Goal: Task Accomplishment & Management: Complete application form

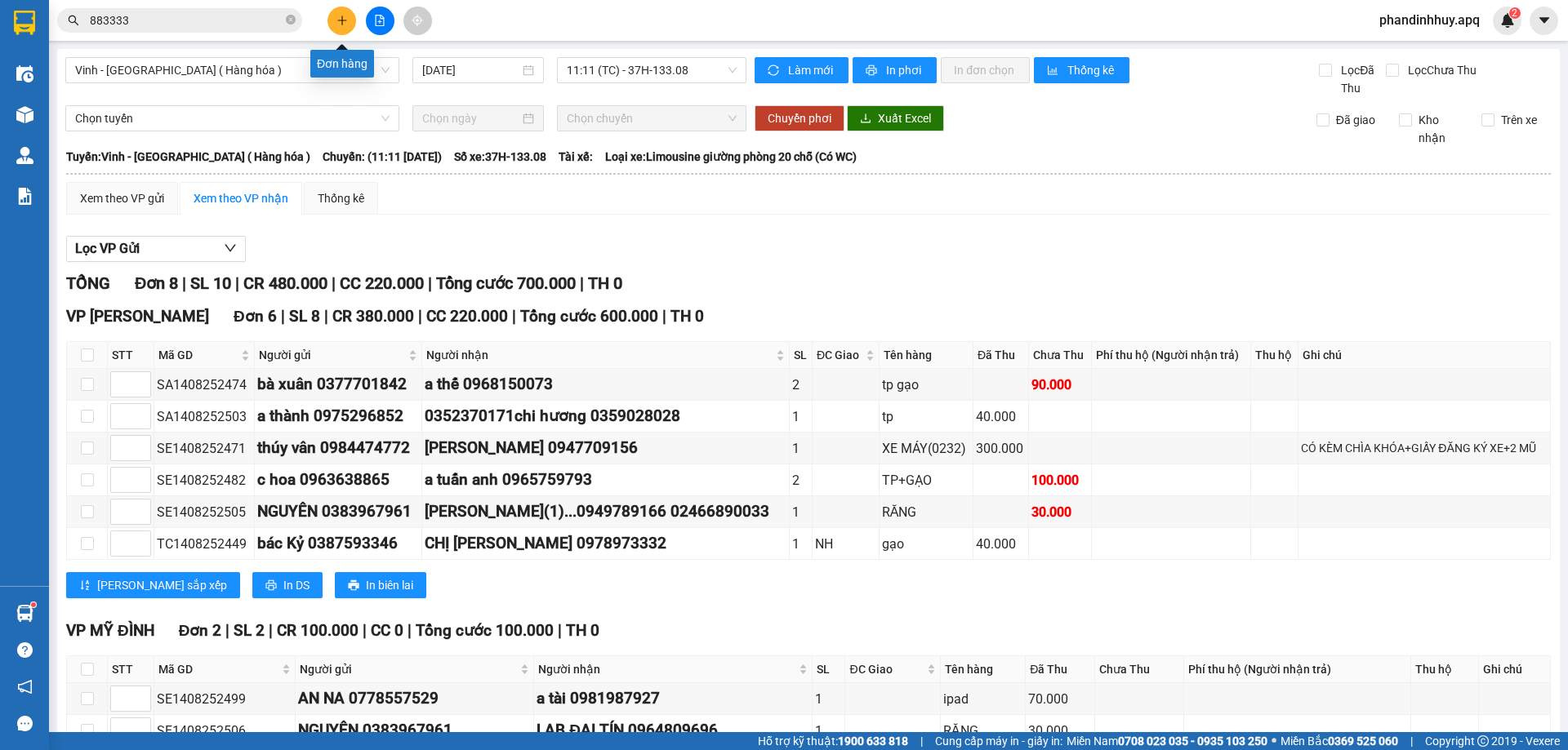
click at [341, 16] on icon "plus" at bounding box center [342, 20] width 11 height 11
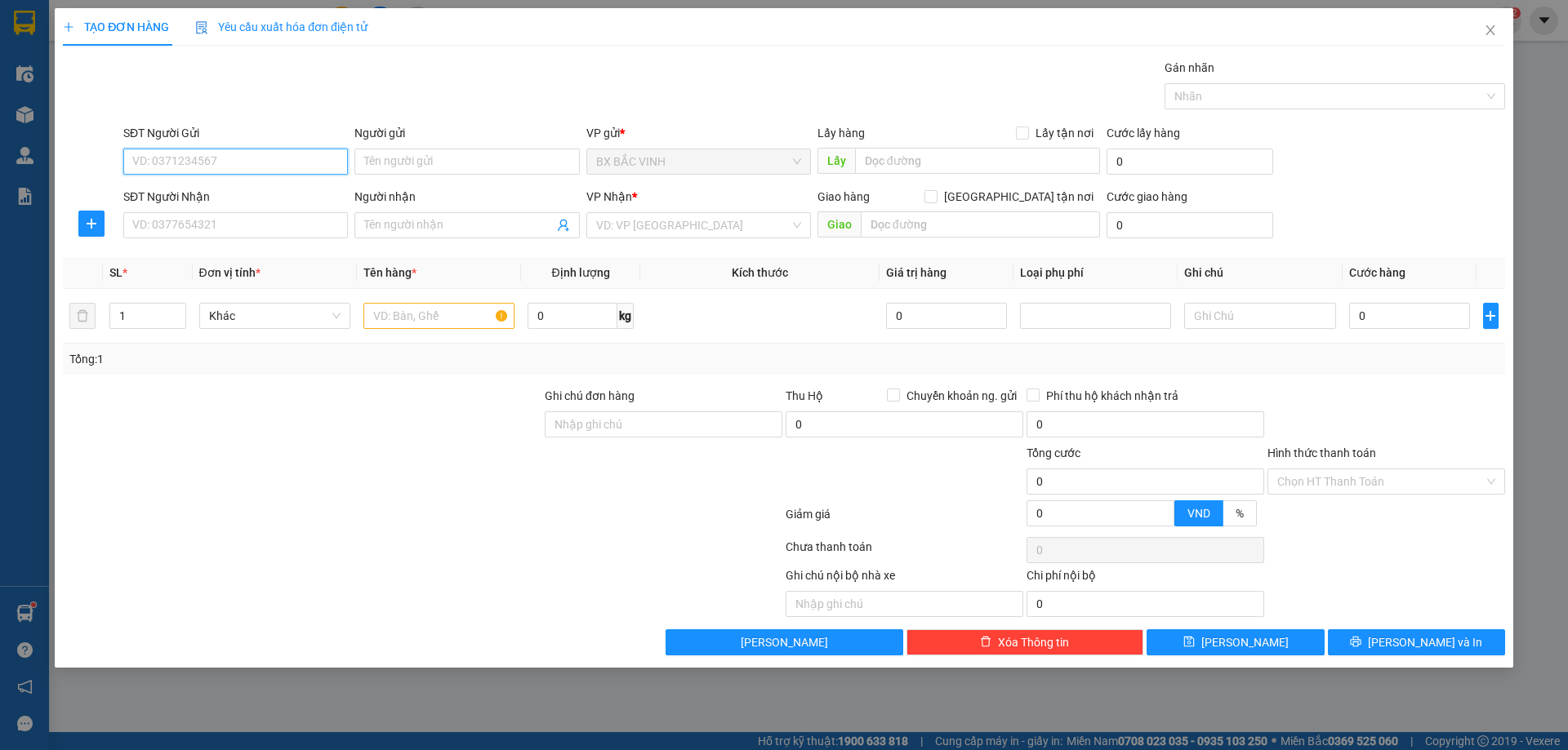
click at [232, 159] on input "SĐT Người Gửi" at bounding box center [236, 162] width 225 height 27
type input "0985457281"
click at [503, 162] on input "Người gửi" at bounding box center [466, 162] width 225 height 27
type input "anh phấn"
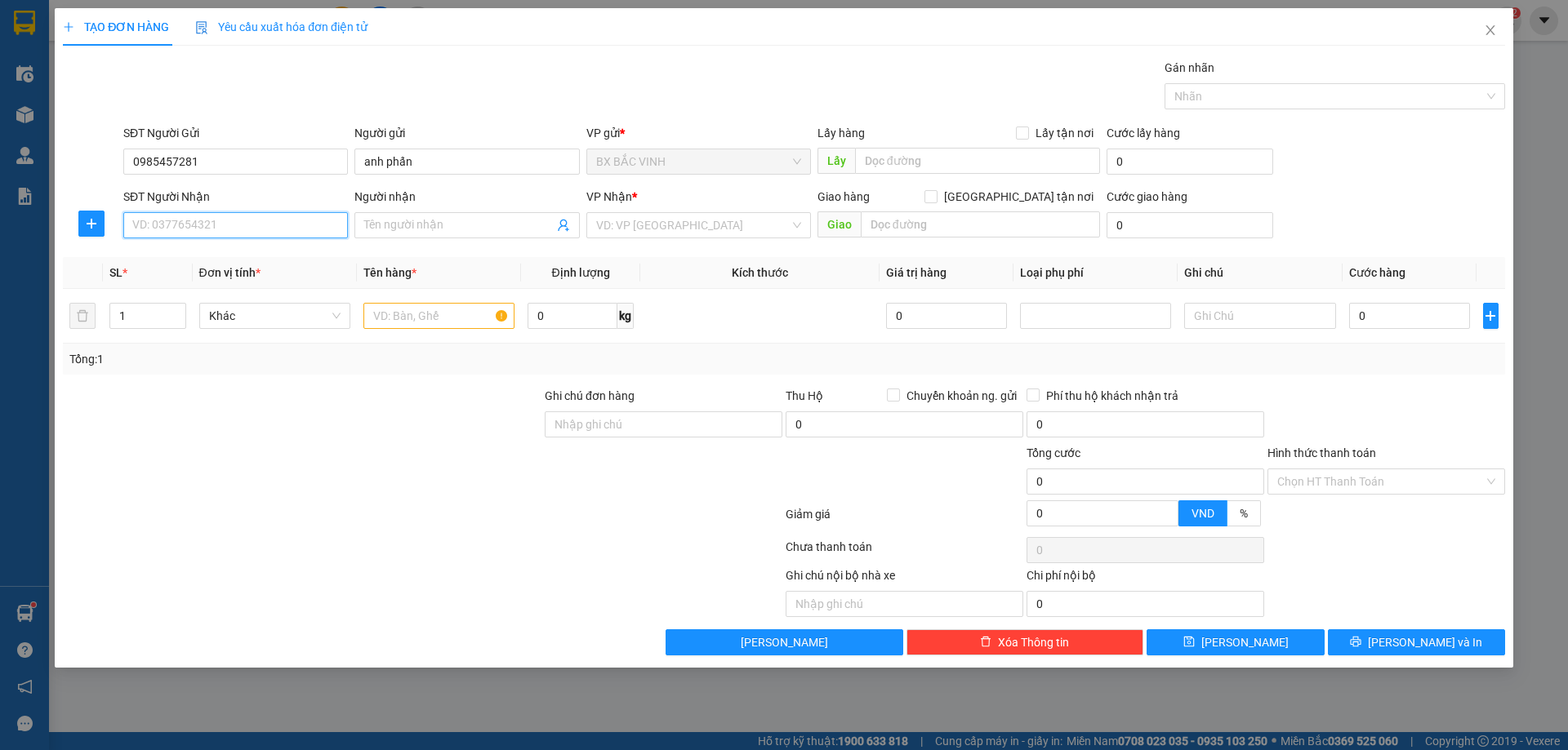
click at [277, 234] on input "SĐT Người Nhận" at bounding box center [236, 226] width 225 height 27
type input "0338828448"
click at [433, 222] on input "Người nhận" at bounding box center [459, 225] width 189 height 18
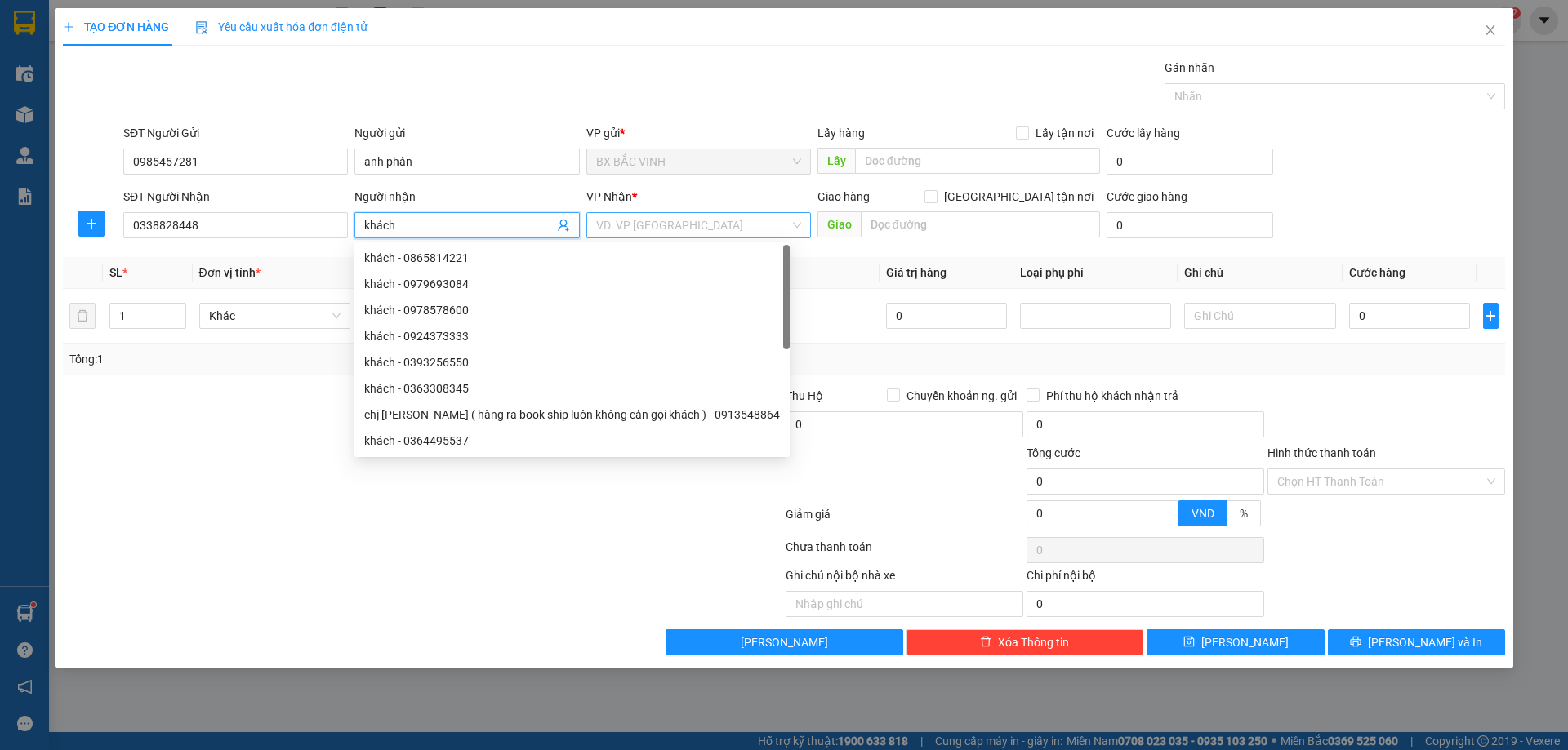
click at [797, 220] on div "VD: VP [GEOGRAPHIC_DATA]" at bounding box center [699, 226] width 225 height 27
type input "khách"
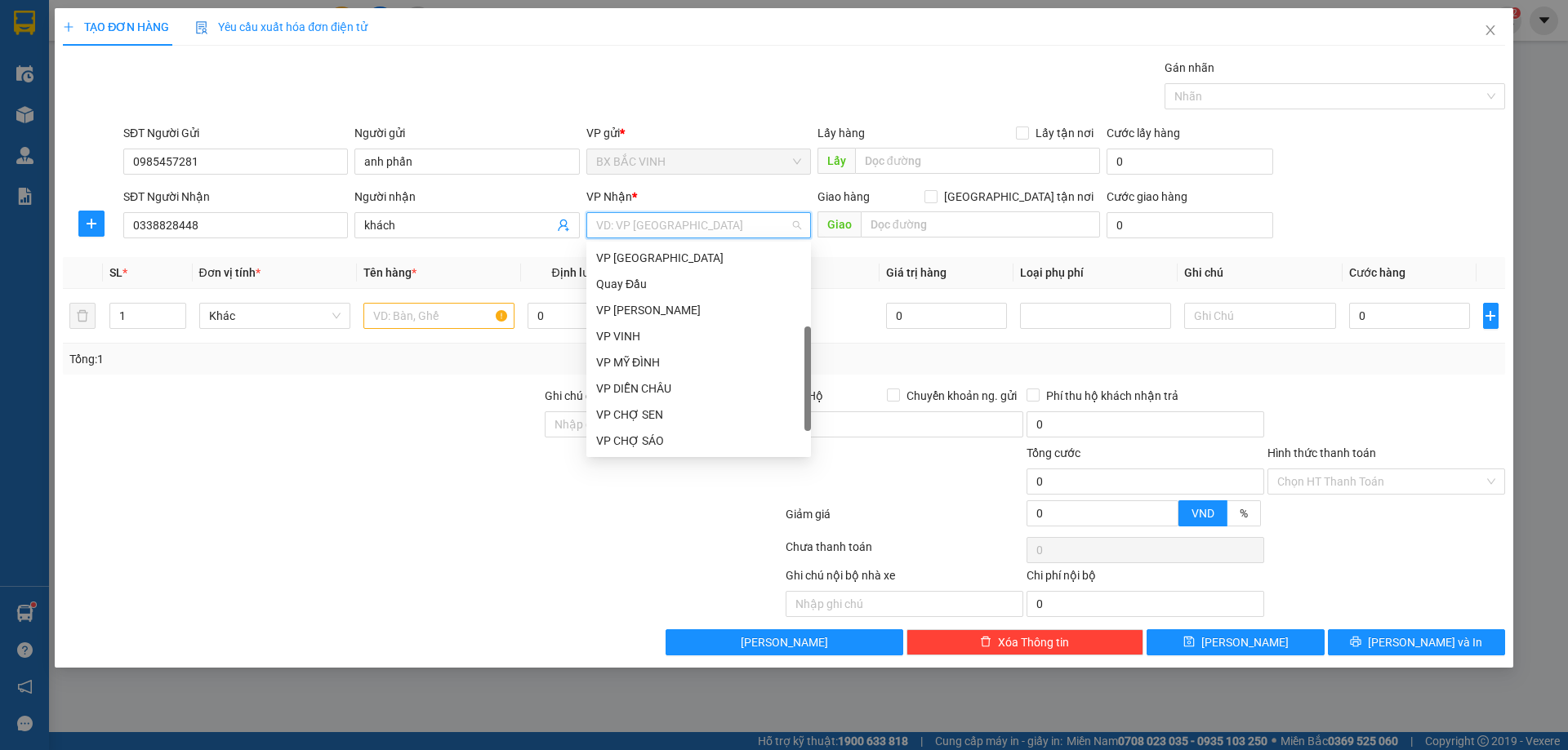
scroll to position [235, 0]
click at [656, 334] on div "VP MỸ ĐÌNH" at bounding box center [699, 336] width 205 height 18
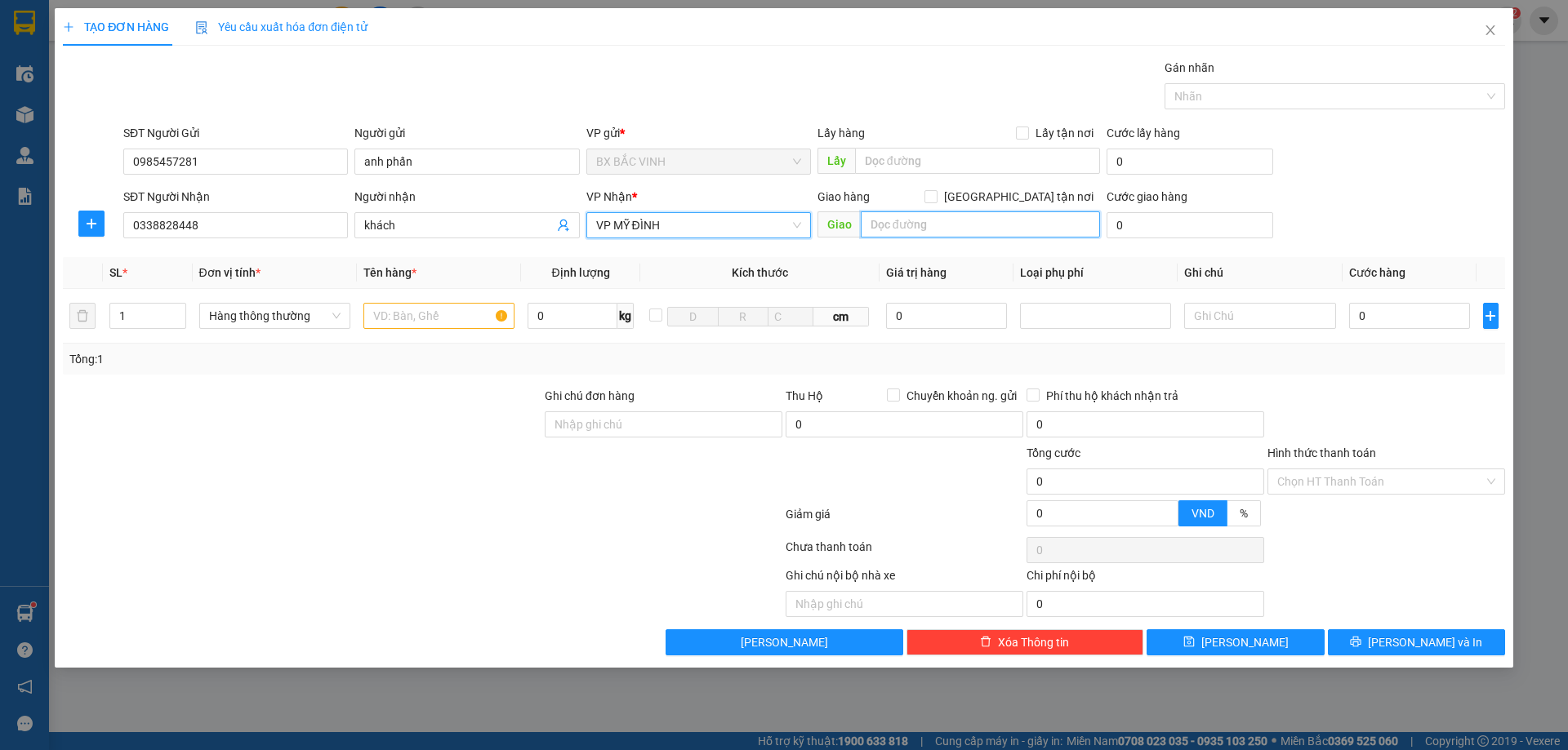
click at [946, 226] on input "text" at bounding box center [980, 225] width 239 height 27
type input "vp"
click at [1011, 198] on div "Giao hàng [GEOGRAPHIC_DATA] tận nơi" at bounding box center [959, 197] width 283 height 18
click at [1407, 480] on input "Hình thức thanh toán" at bounding box center [1381, 482] width 207 height 25
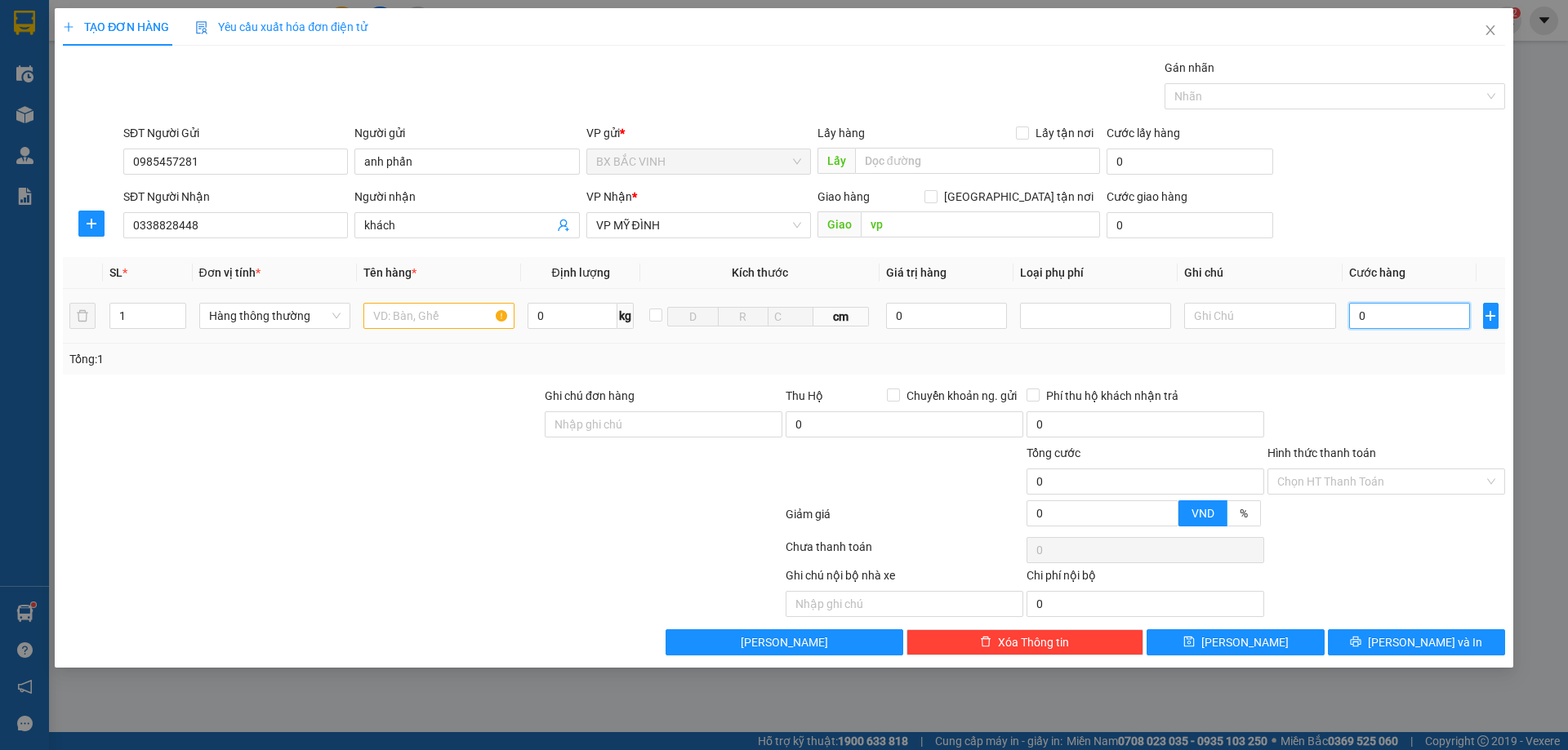
click at [1411, 326] on input "0" at bounding box center [1410, 316] width 122 height 27
type input "4"
type input "40"
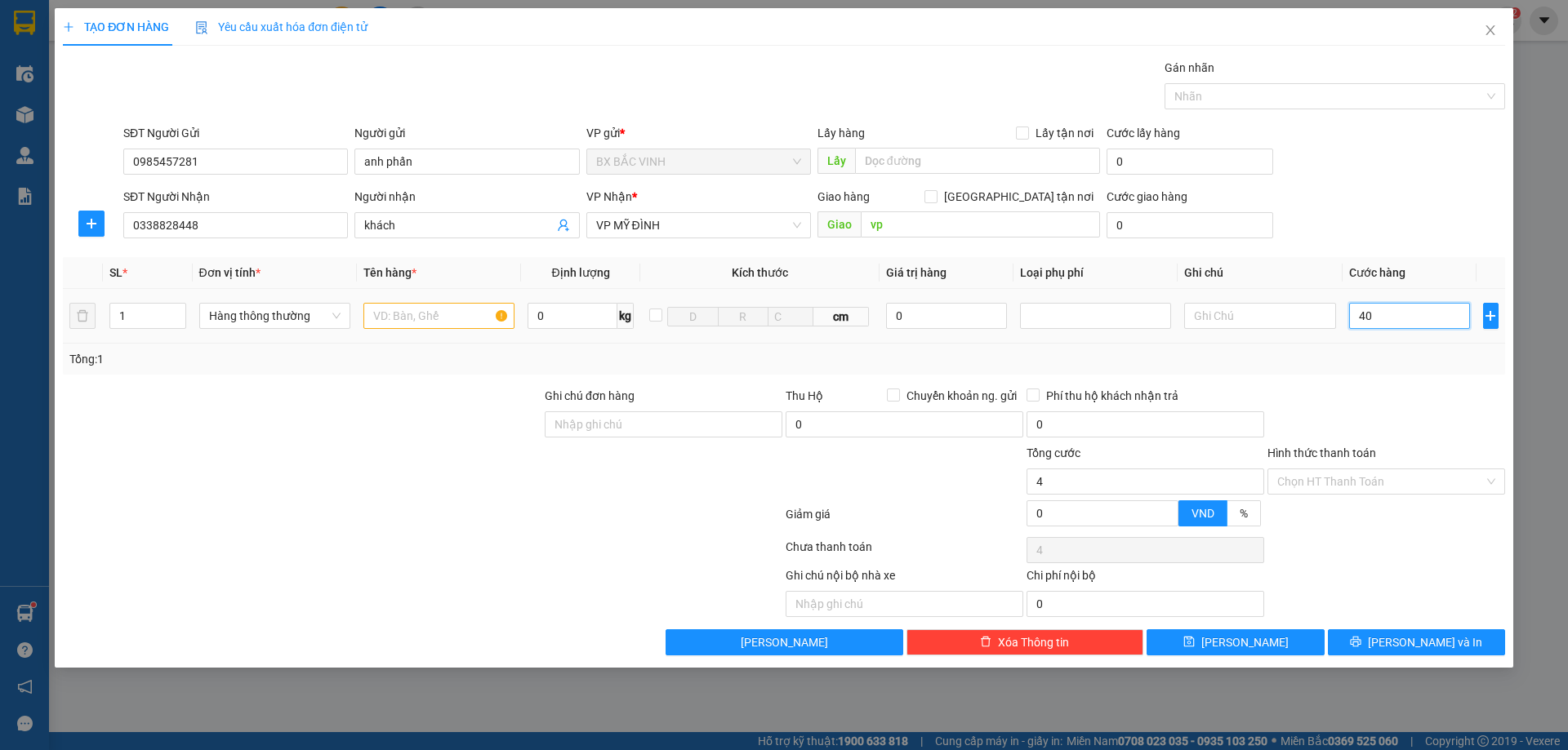
type input "40"
type input "400"
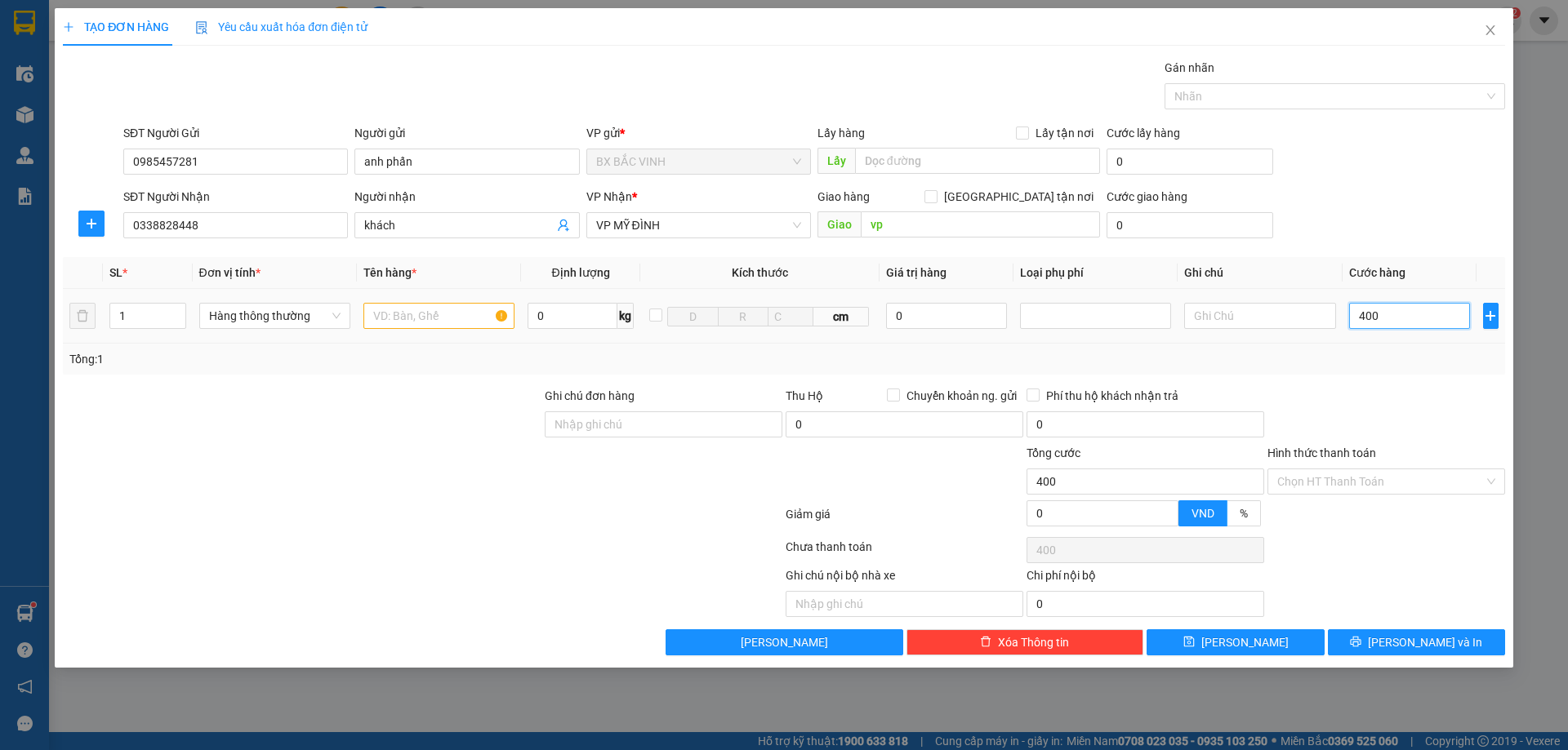
type input "4.000"
type input "40.000"
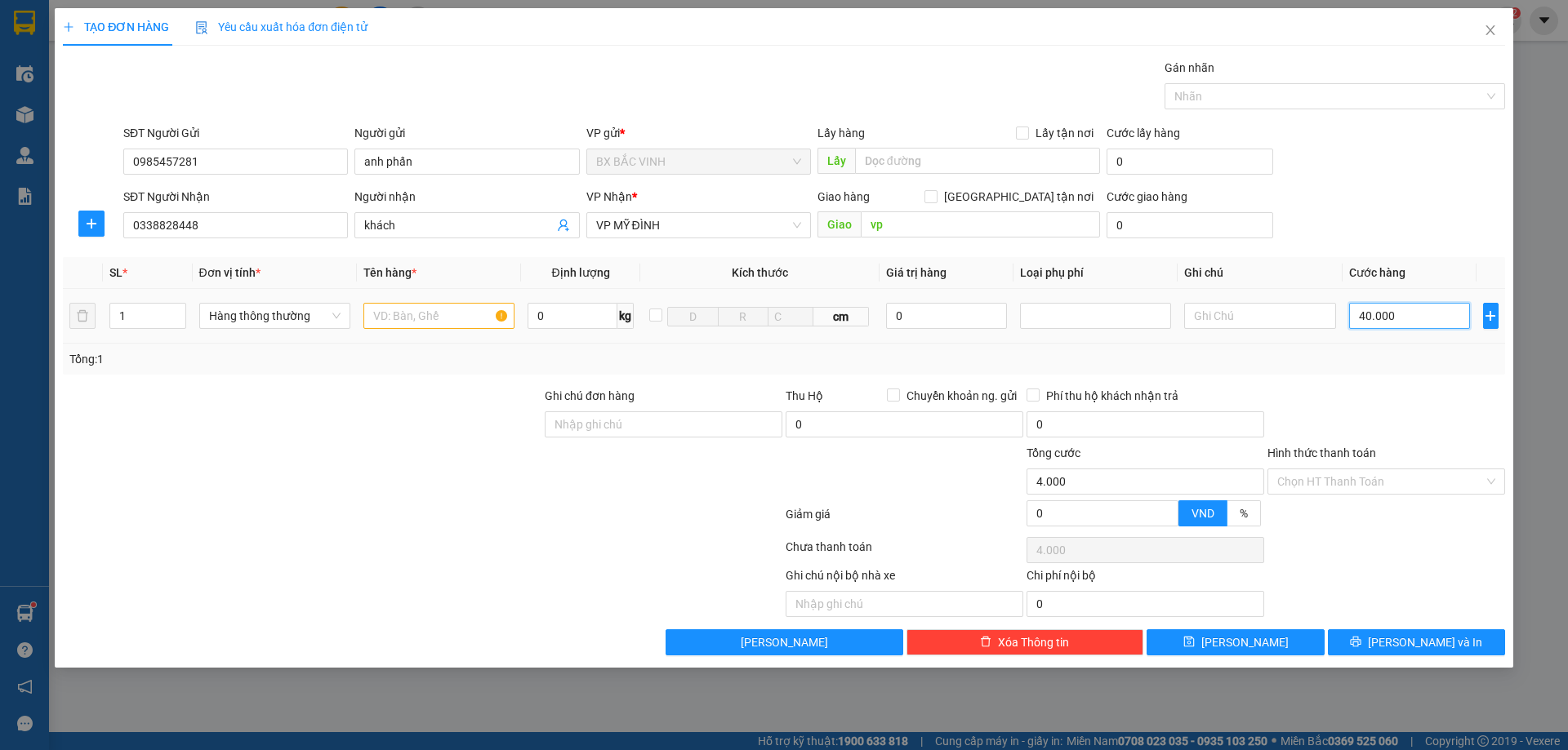
type input "40.000"
click at [418, 312] on input "text" at bounding box center [439, 316] width 151 height 27
type input "m"
type input "d"
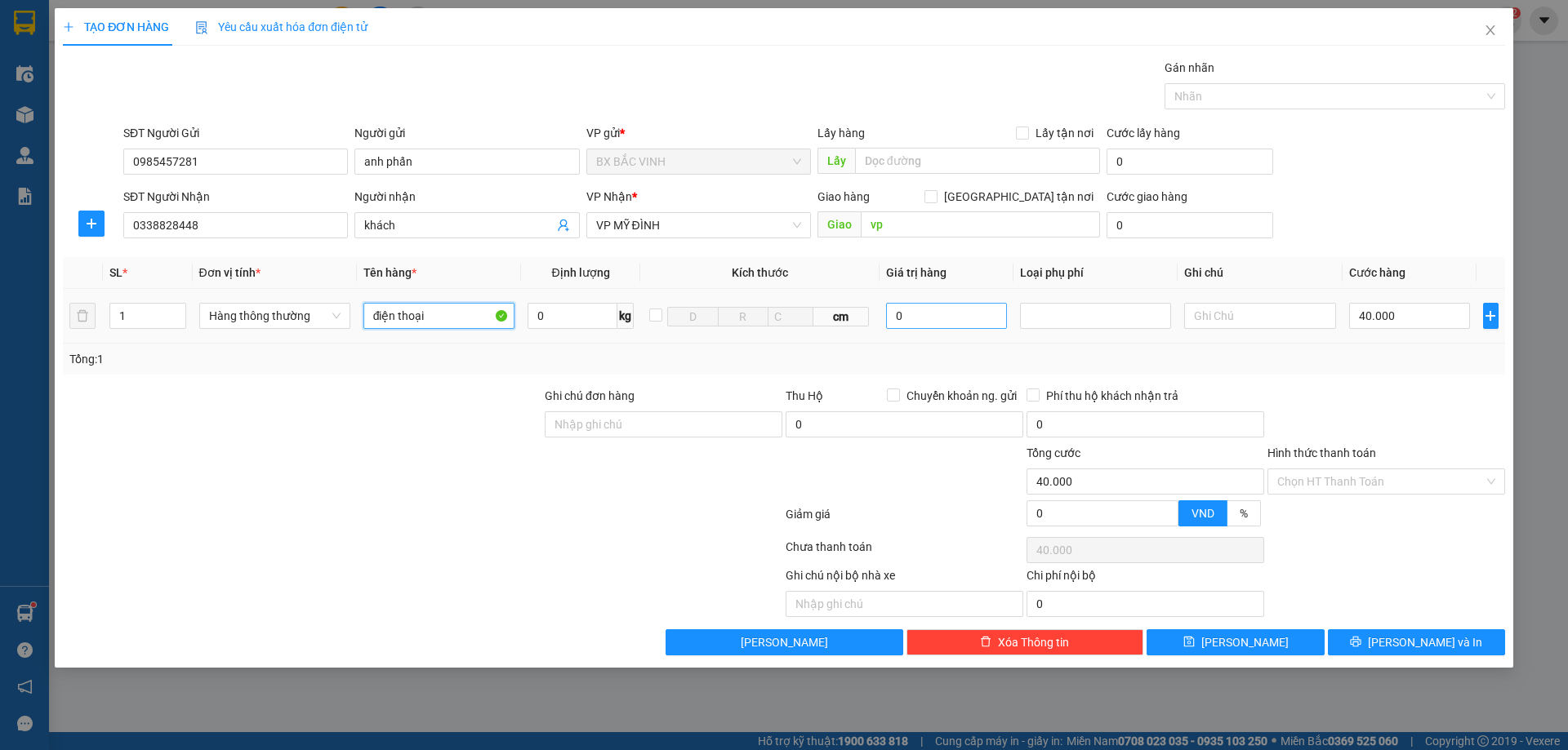
type input "điện thoại"
click at [923, 317] on input "0" at bounding box center [947, 316] width 122 height 27
click at [1115, 308] on div at bounding box center [1095, 316] width 143 height 20
type input "10.000.000"
type input "0"
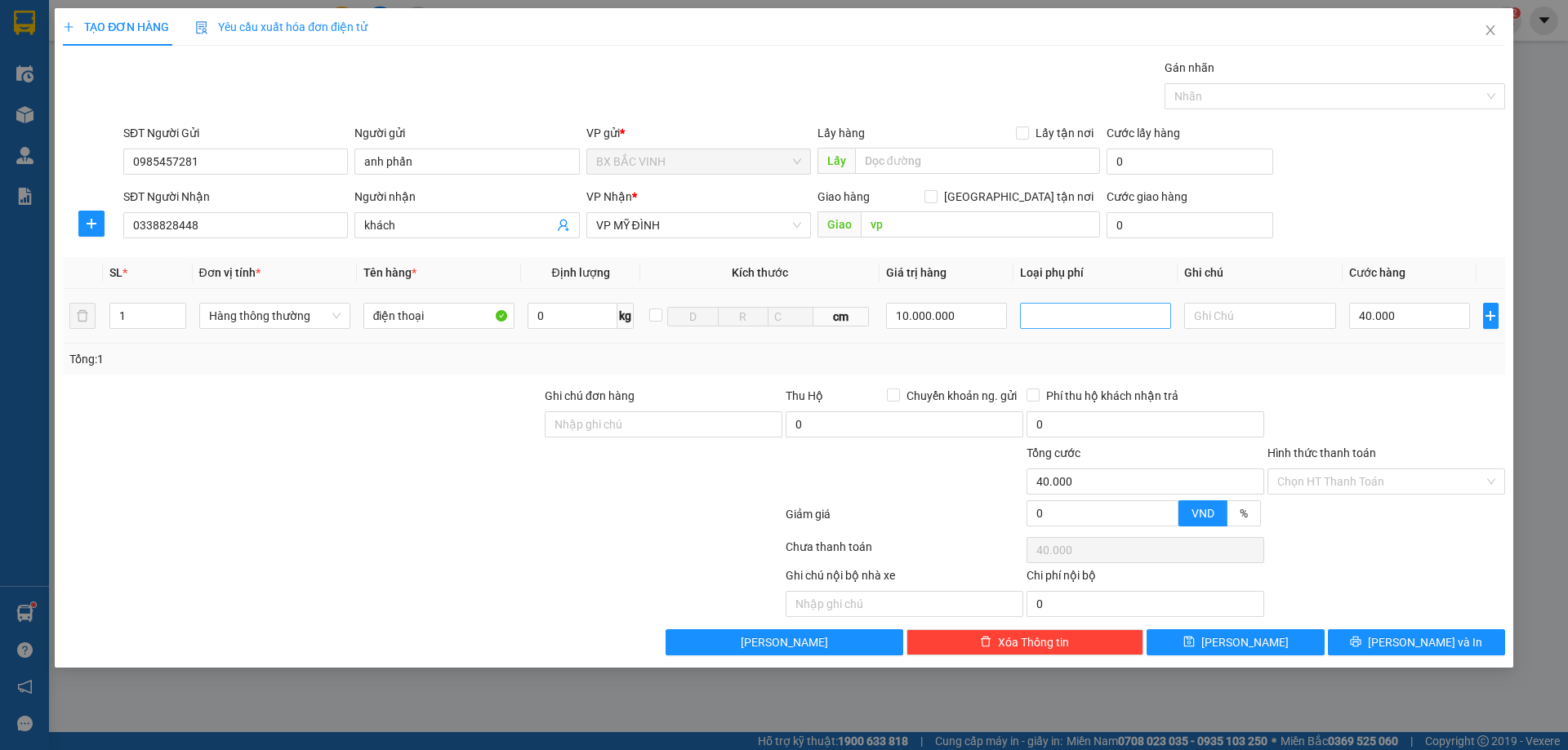
type input "0"
click at [1070, 347] on div "Hàng giá trị cao" at bounding box center [1096, 348] width 131 height 18
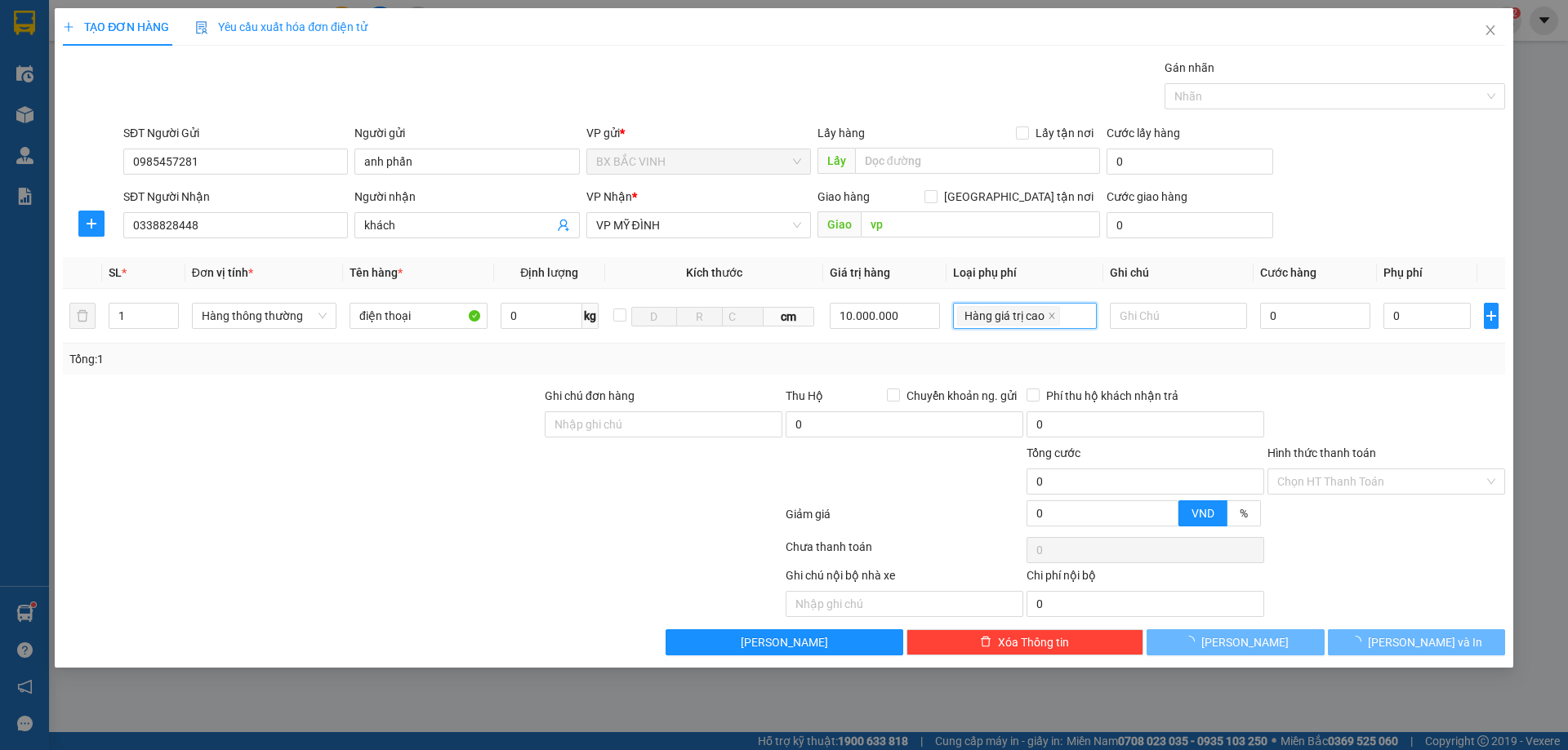
type input "50.000"
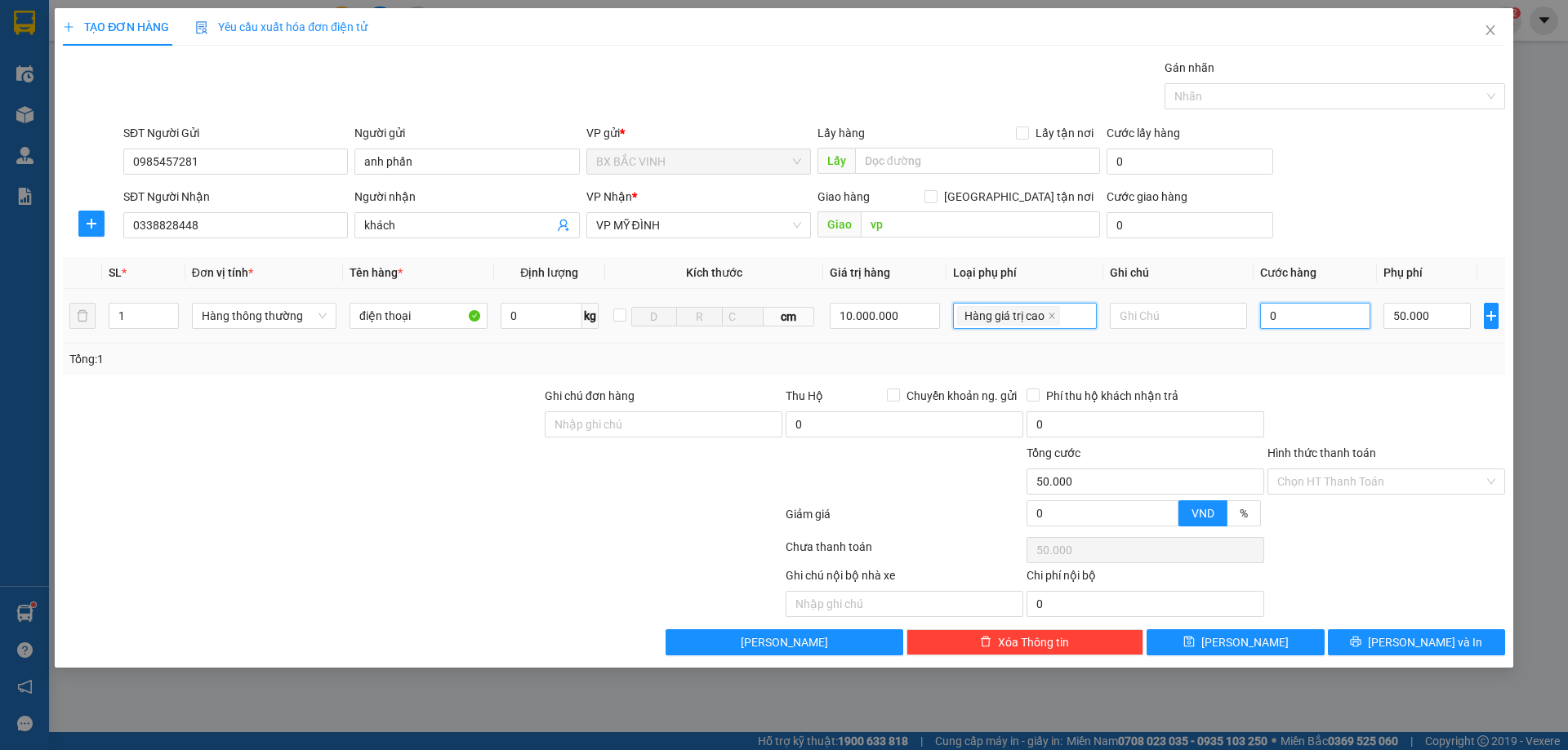
click at [1304, 312] on input "0" at bounding box center [1315, 316] width 111 height 27
type input "5"
type input "50.005"
type input "50"
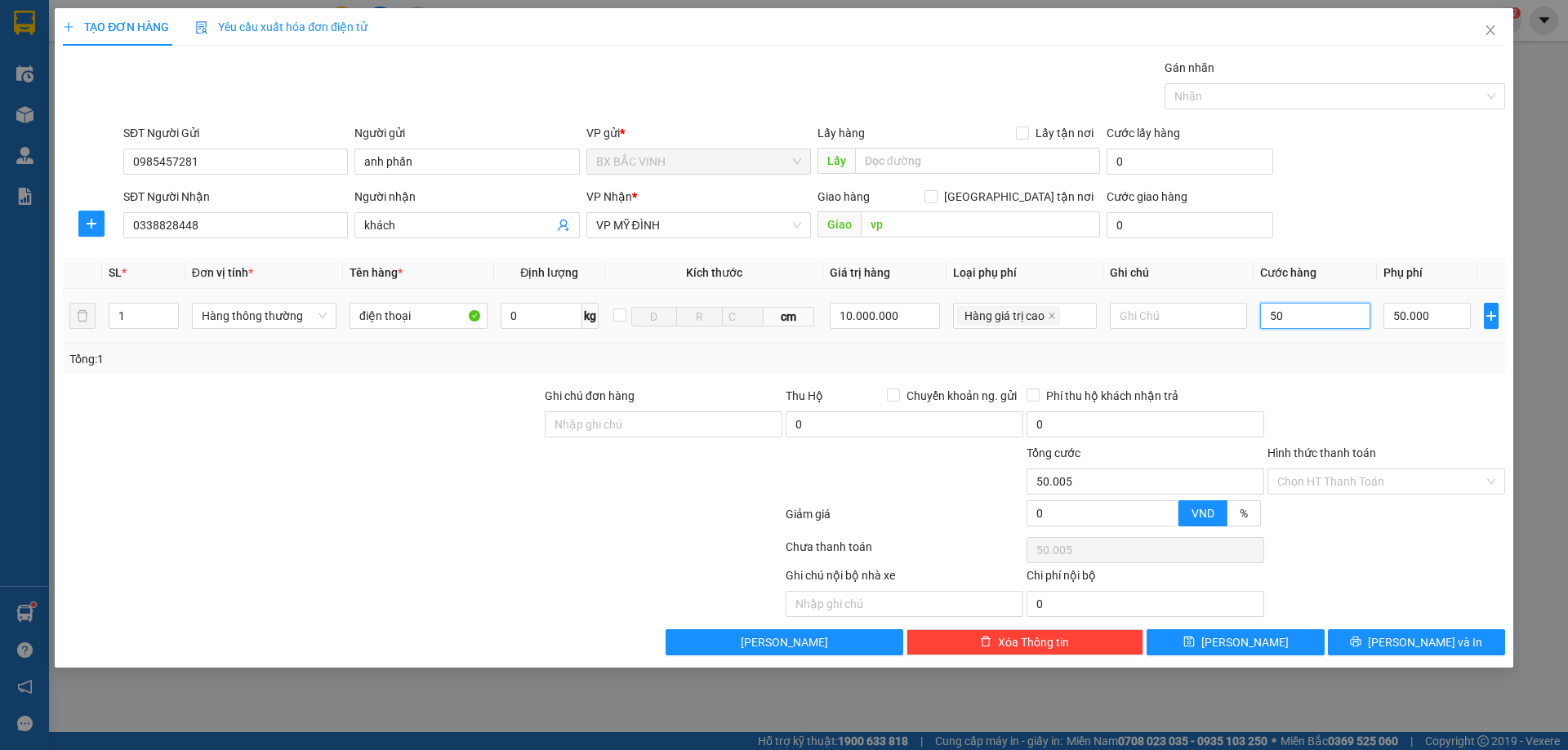
type input "50.050"
type input "500"
type input "50.500"
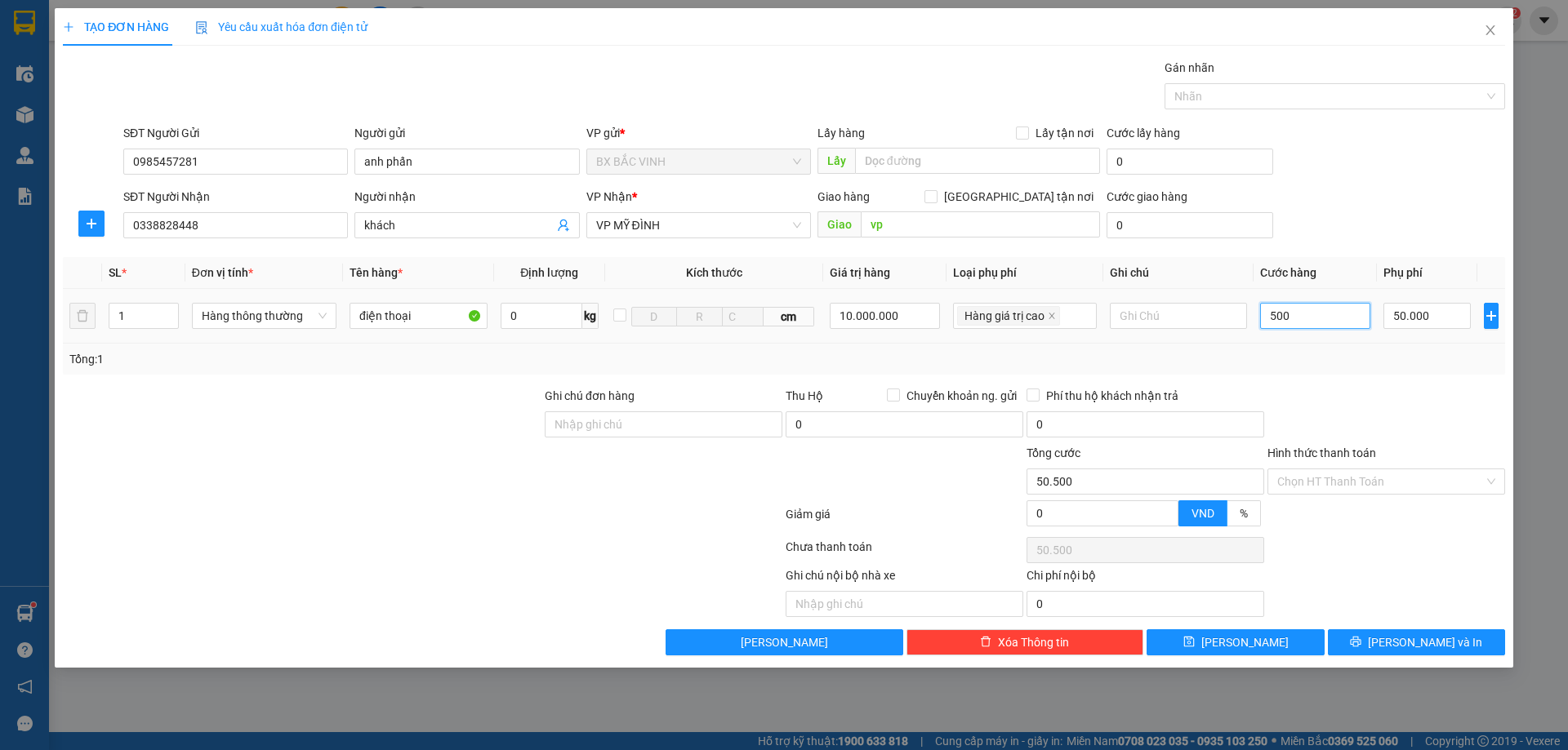
type input "5.000"
type input "55.000"
type input "50.000"
type input "100.000"
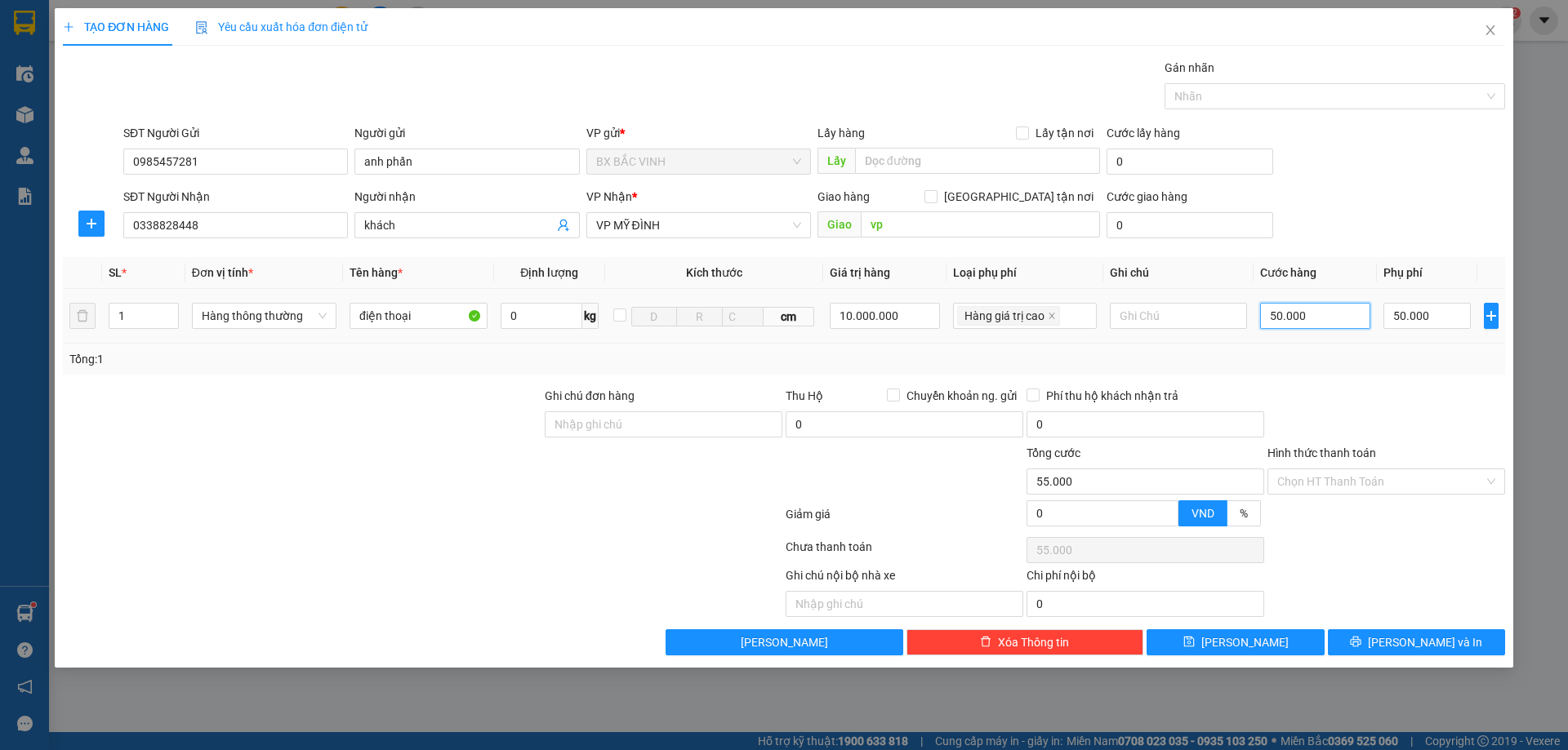
type input "100.000"
type input "50.000"
drag, startPoint x: 1024, startPoint y: 204, endPoint x: 1064, endPoint y: 258, distance: 67.2
click at [1024, 204] on label "[GEOGRAPHIC_DATA] tận nơi" at bounding box center [1012, 197] width 176 height 18
click at [1431, 628] on div "Transit Pickup Surcharge Ids Transit Deliver Surcharge Ids Transit Deliver Surc…" at bounding box center [784, 357] width 1443 height 597
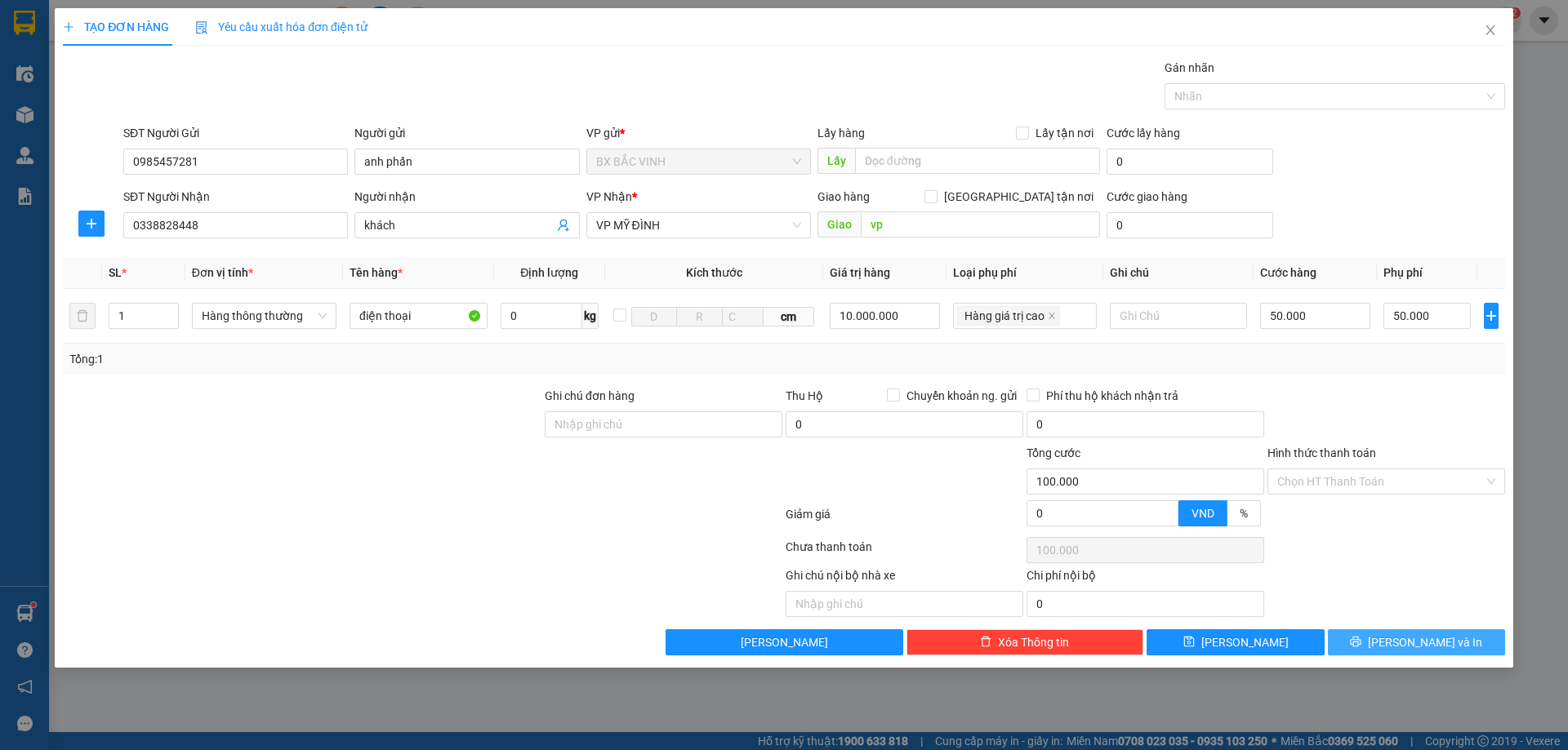
click at [1435, 636] on span "[PERSON_NAME] và In" at bounding box center [1426, 642] width 114 height 18
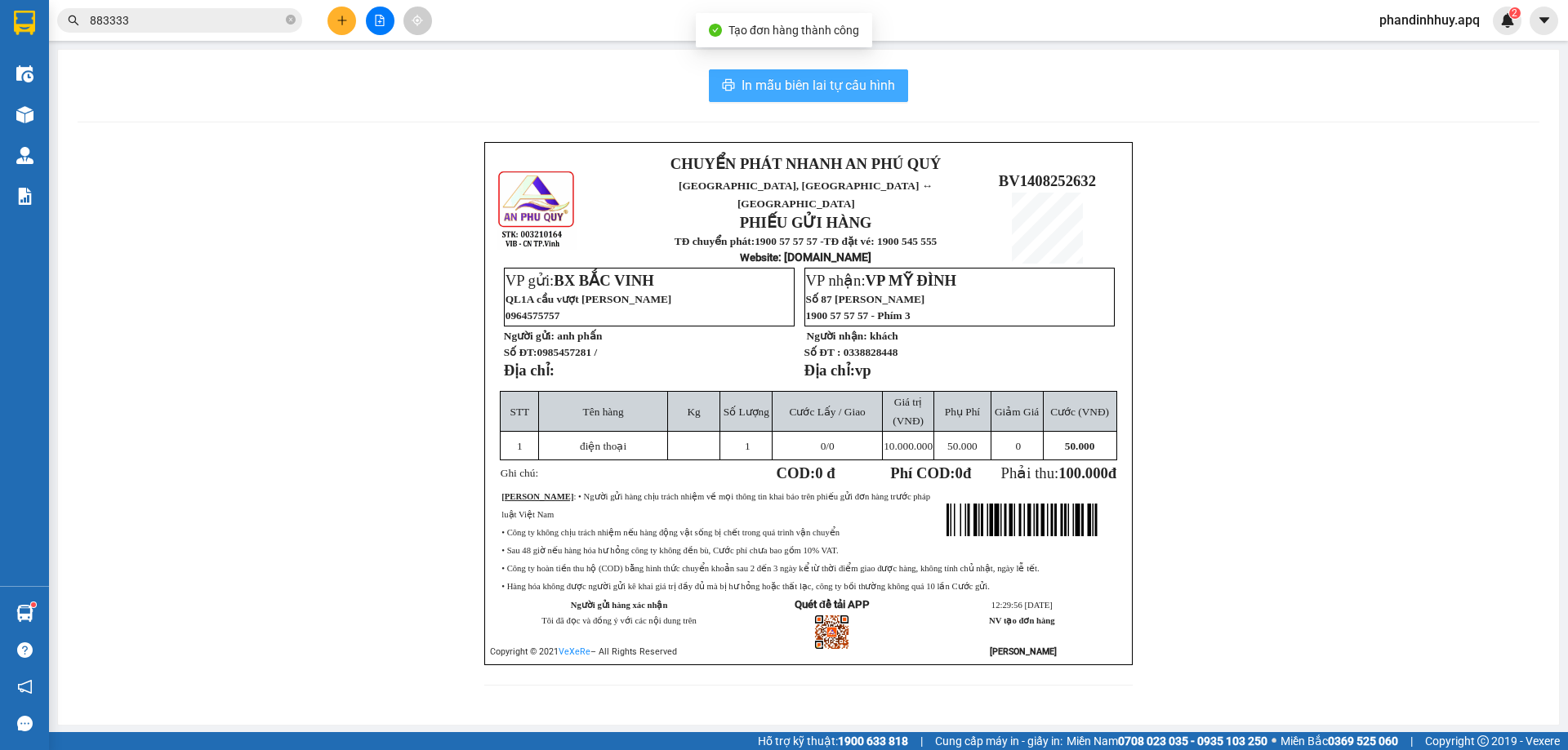
click at [805, 89] on span "In mẫu biên lai tự cấu hình" at bounding box center [819, 85] width 154 height 21
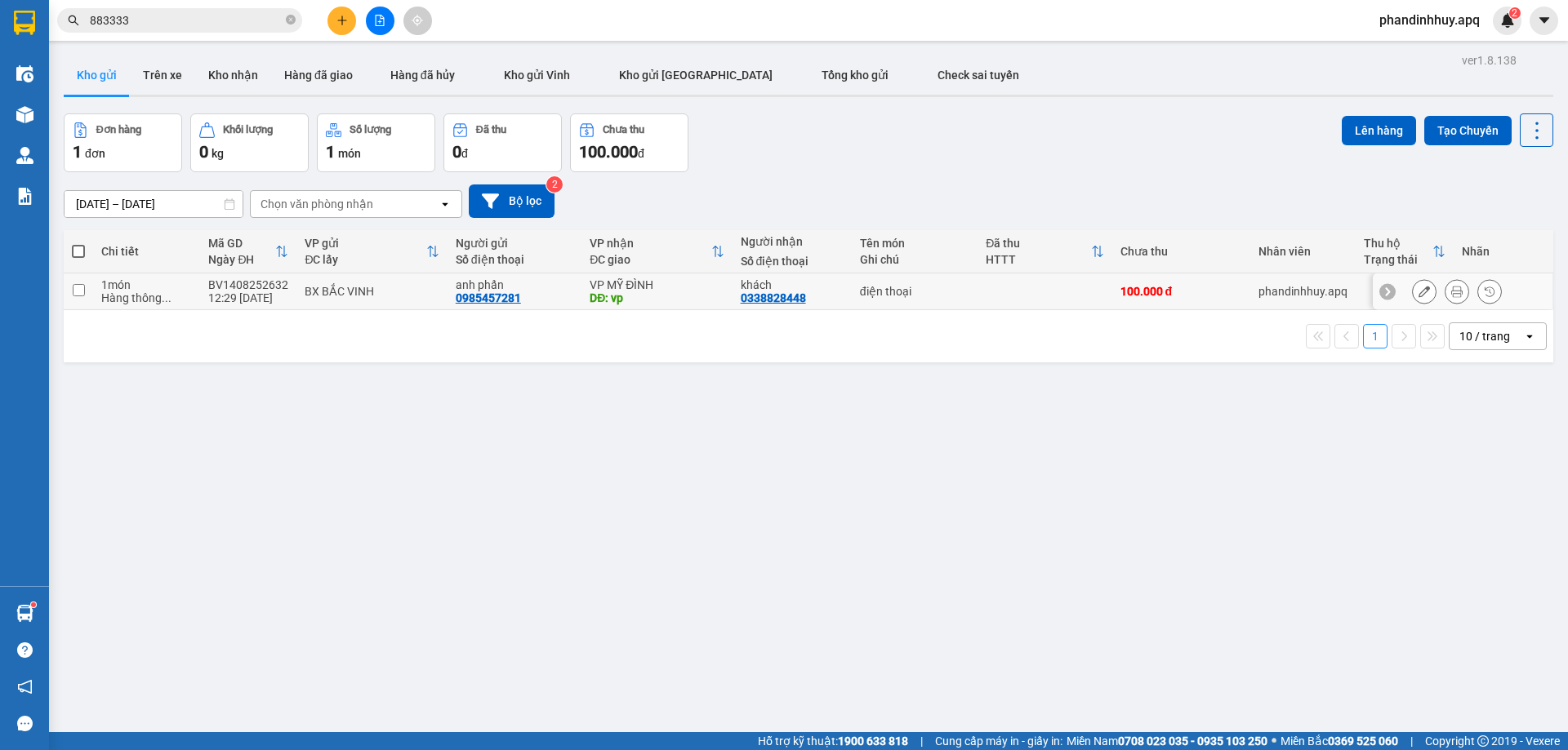
click at [353, 288] on div "BX BẮC VINH" at bounding box center [371, 291] width 134 height 13
checkbox input "true"
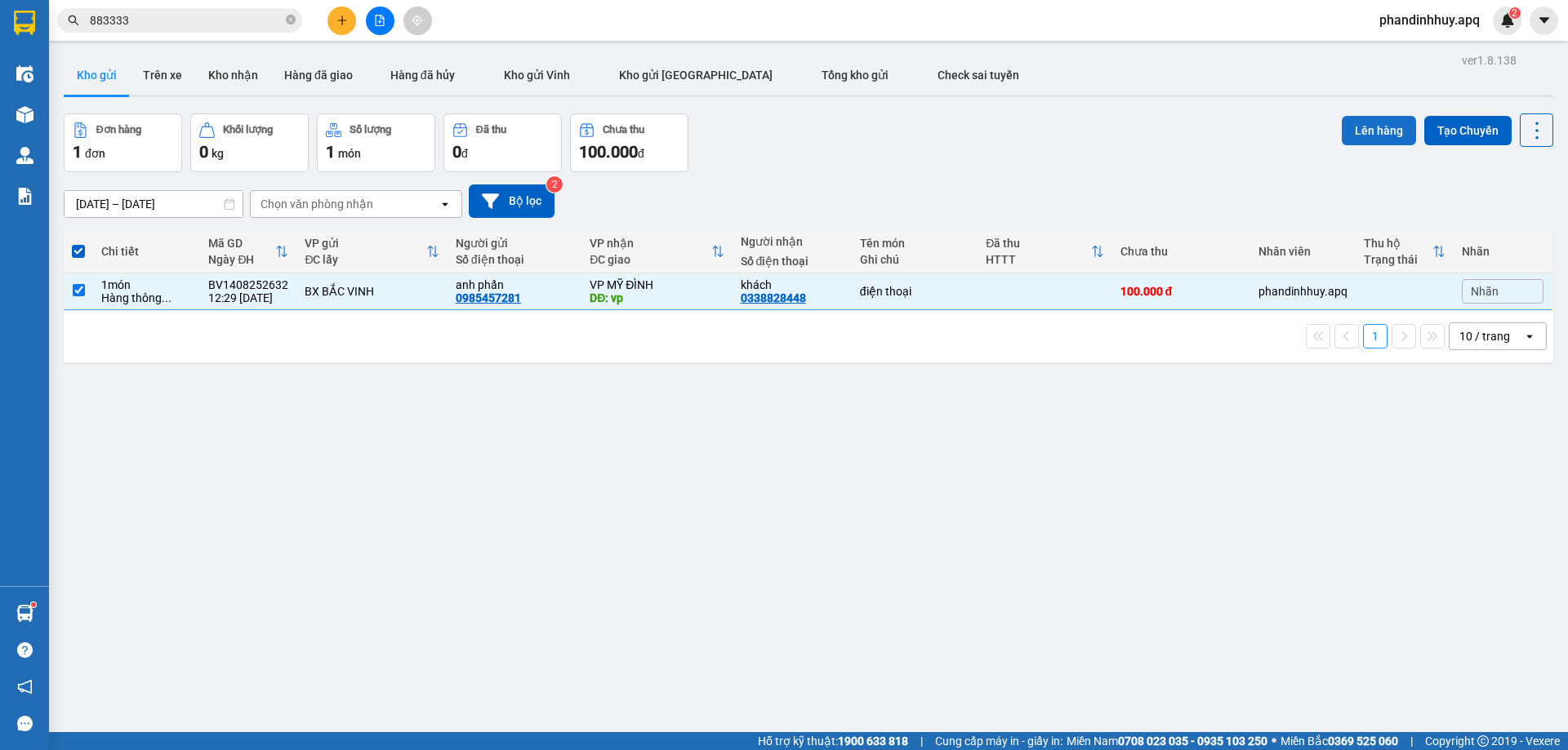
click at [1370, 118] on button "Lên hàng" at bounding box center [1379, 130] width 74 height 29
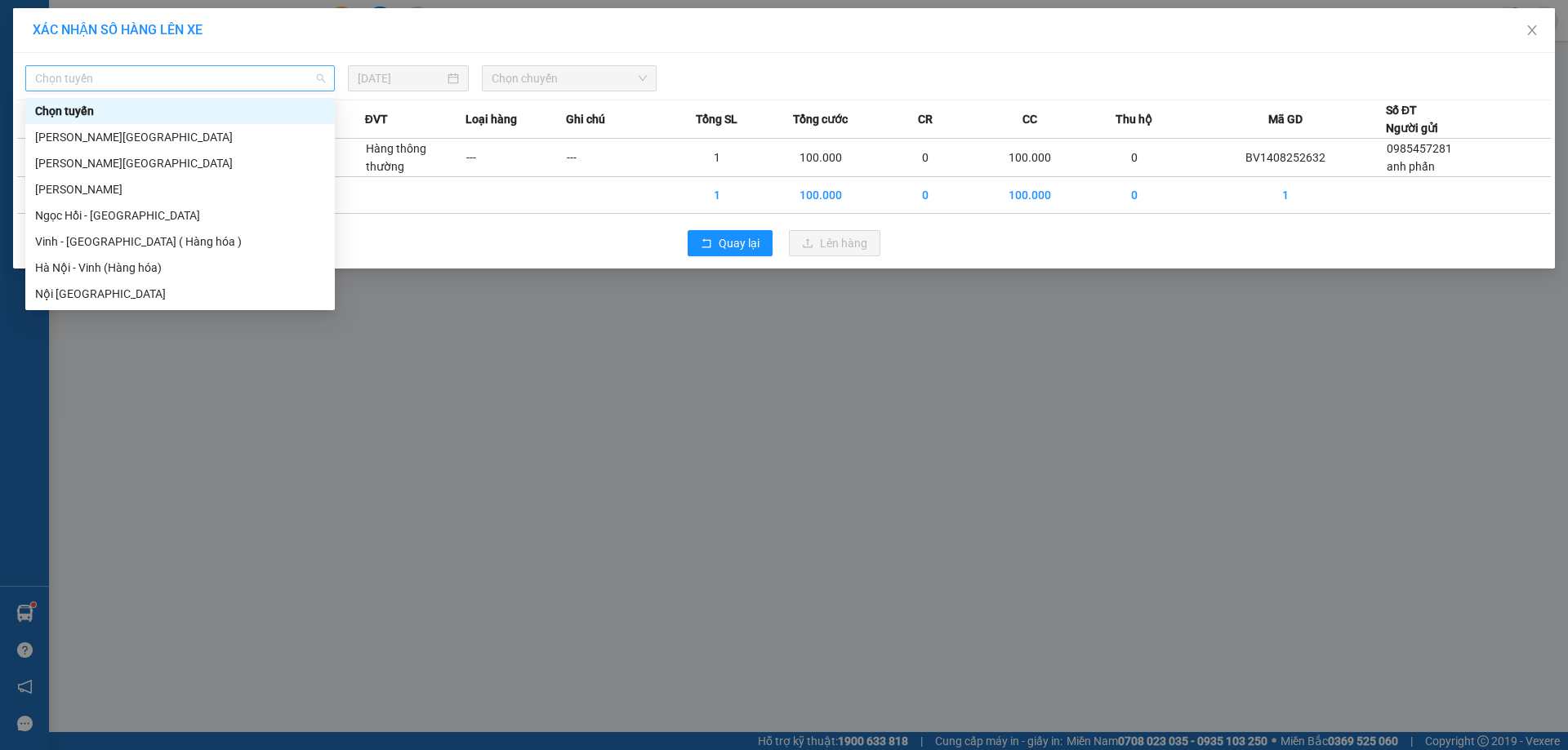
click at [290, 81] on span "Chọn tuyến" at bounding box center [179, 79] width 290 height 25
click at [137, 242] on div "Vinh - [GEOGRAPHIC_DATA] ( Hàng hóa )" at bounding box center [179, 241] width 290 height 18
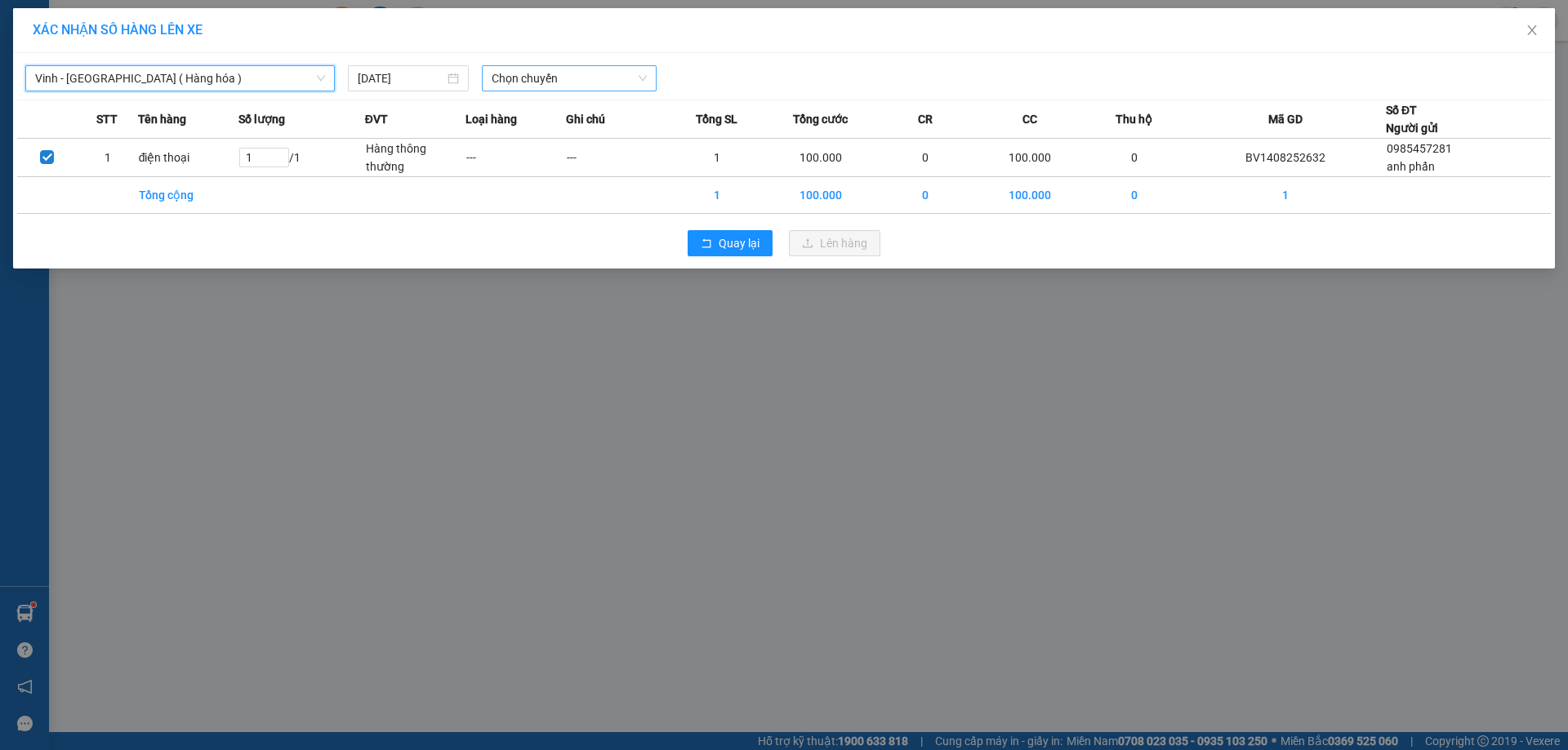
click at [639, 75] on span "Chọn chuyến" at bounding box center [569, 79] width 155 height 25
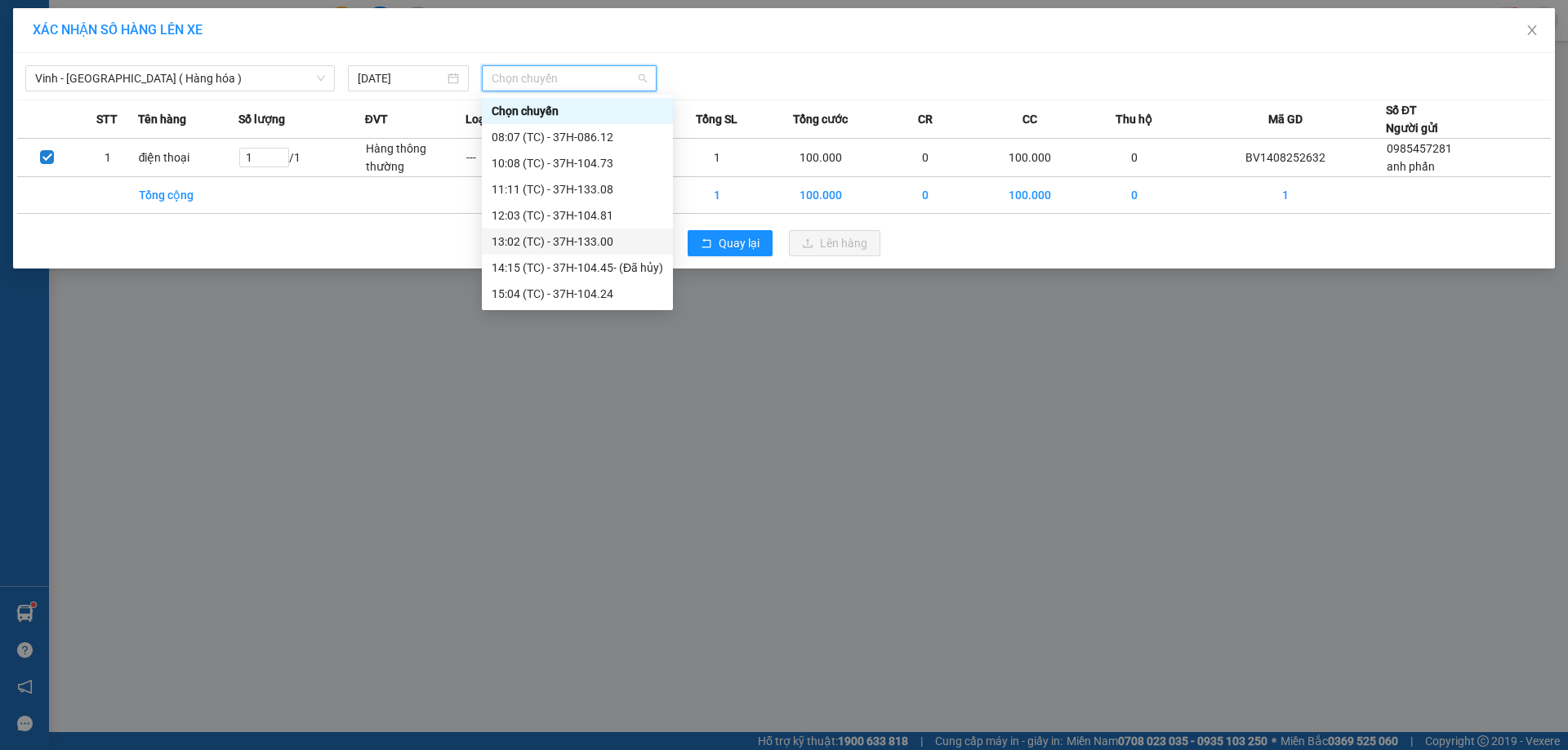
click at [601, 242] on div "13:02 (TC) - 37H-133.00" at bounding box center [577, 241] width 172 height 18
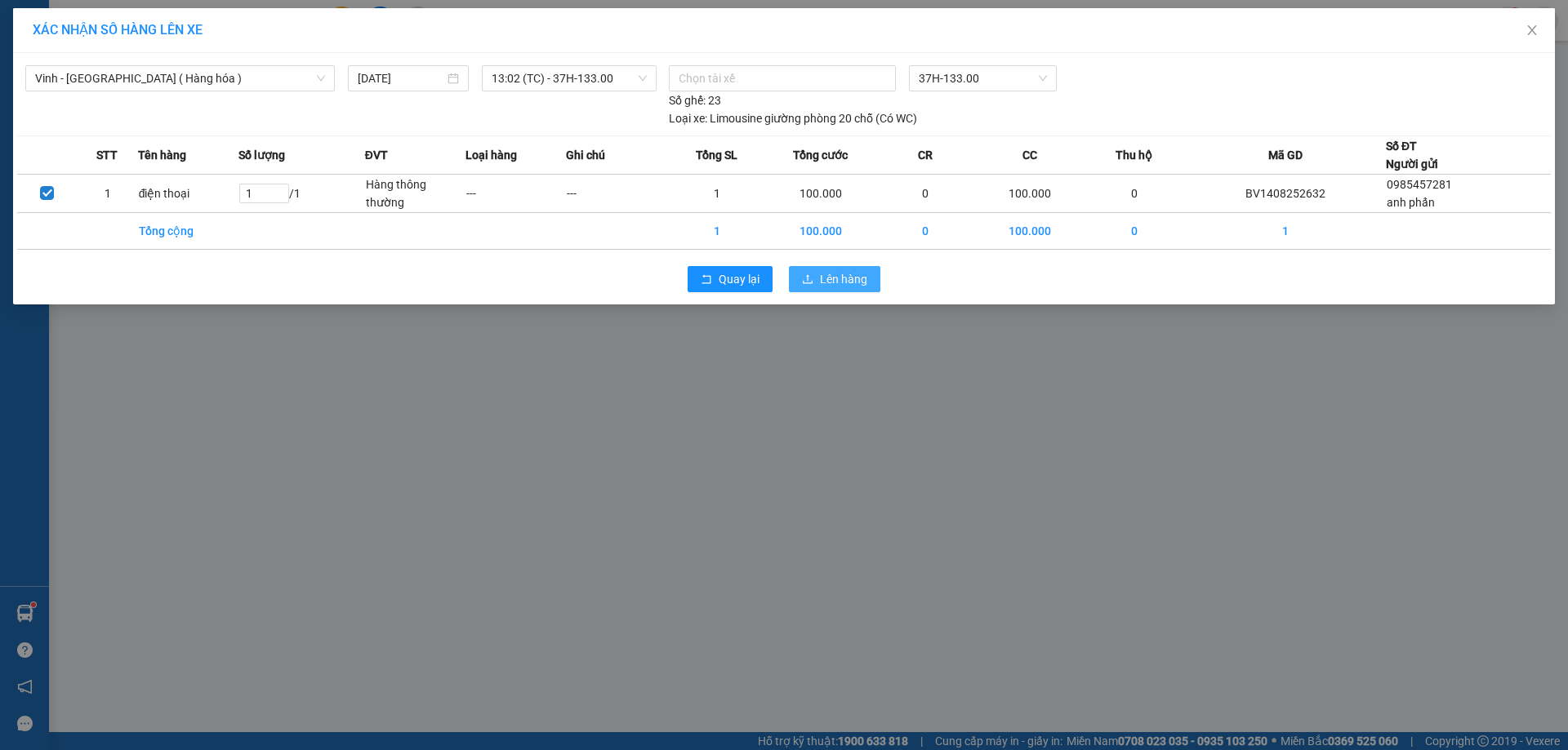
click at [801, 276] on button "Lên hàng" at bounding box center [835, 279] width 91 height 27
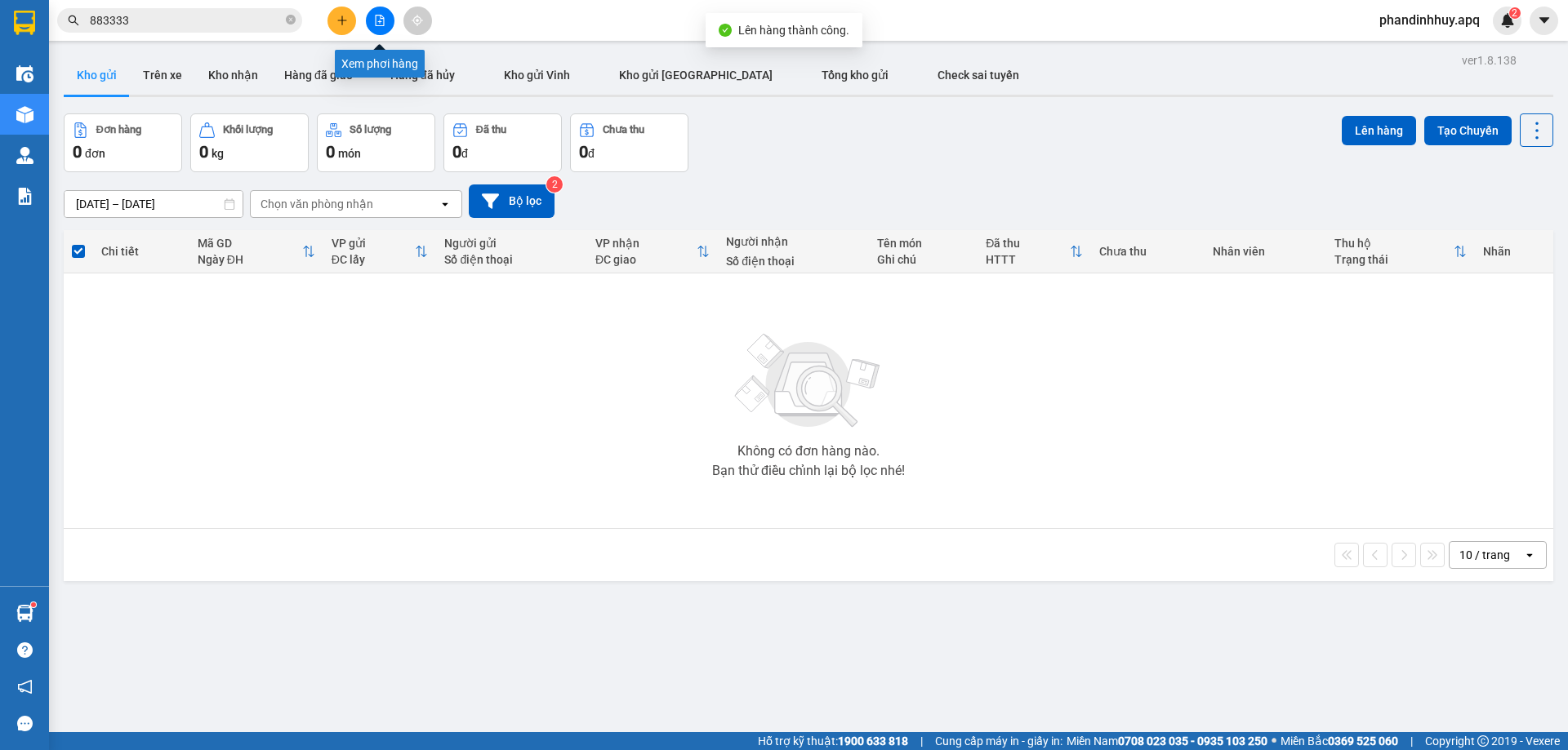
click at [382, 19] on icon "file-add" at bounding box center [380, 20] width 9 height 11
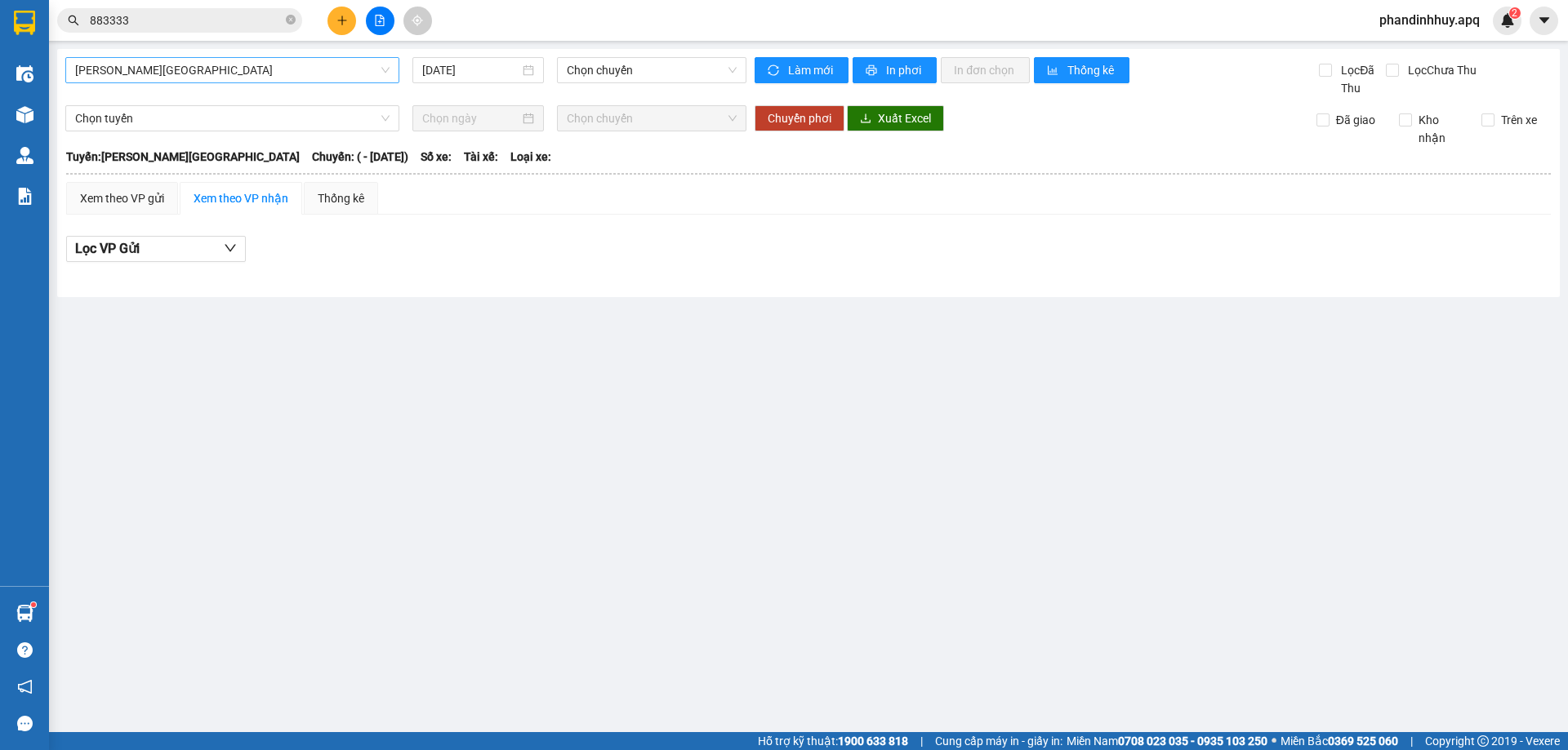
click at [350, 66] on span "[PERSON_NAME][GEOGRAPHIC_DATA]" at bounding box center [232, 70] width 314 height 25
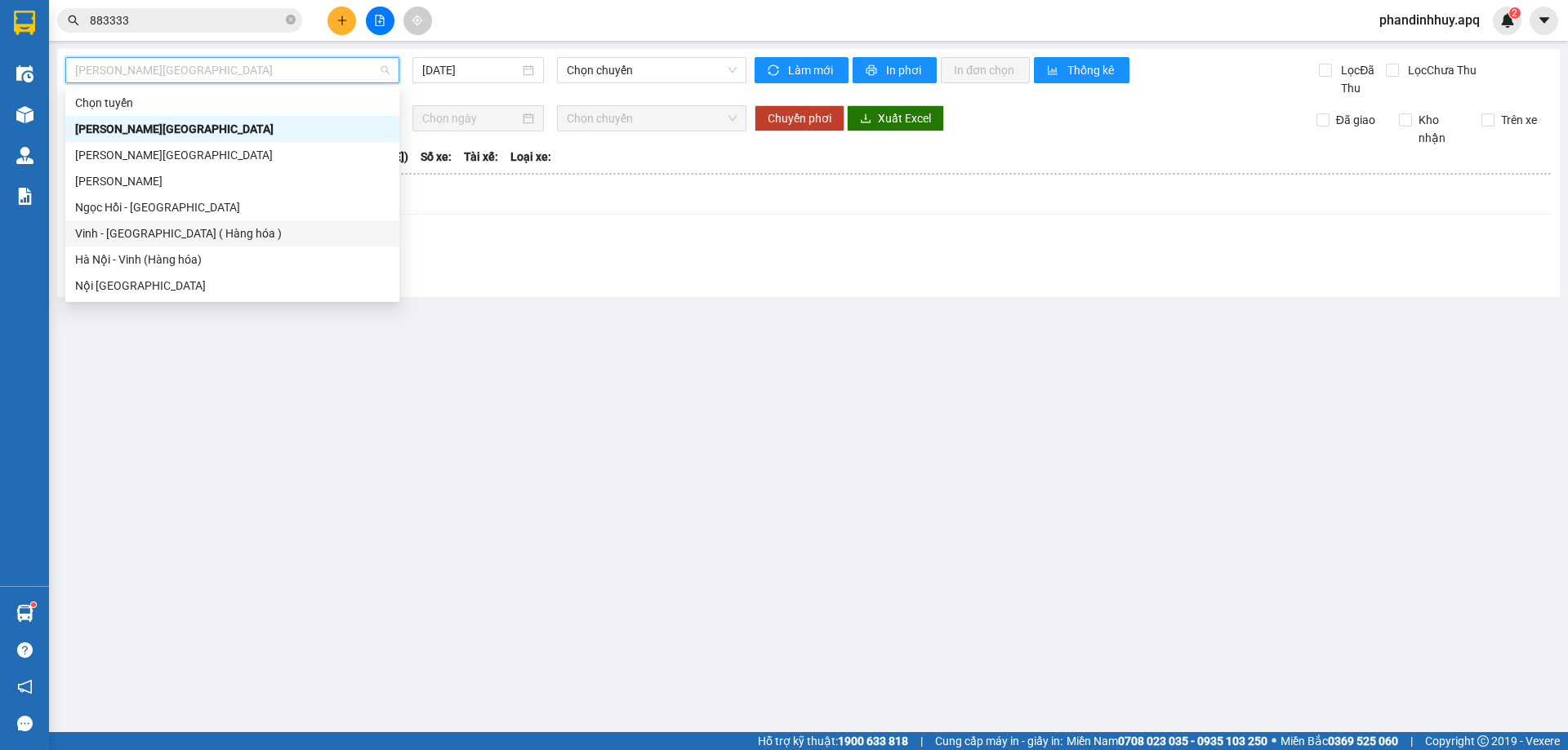
click at [266, 240] on div "Vinh - [GEOGRAPHIC_DATA] ( Hàng hóa )" at bounding box center [232, 234] width 314 height 18
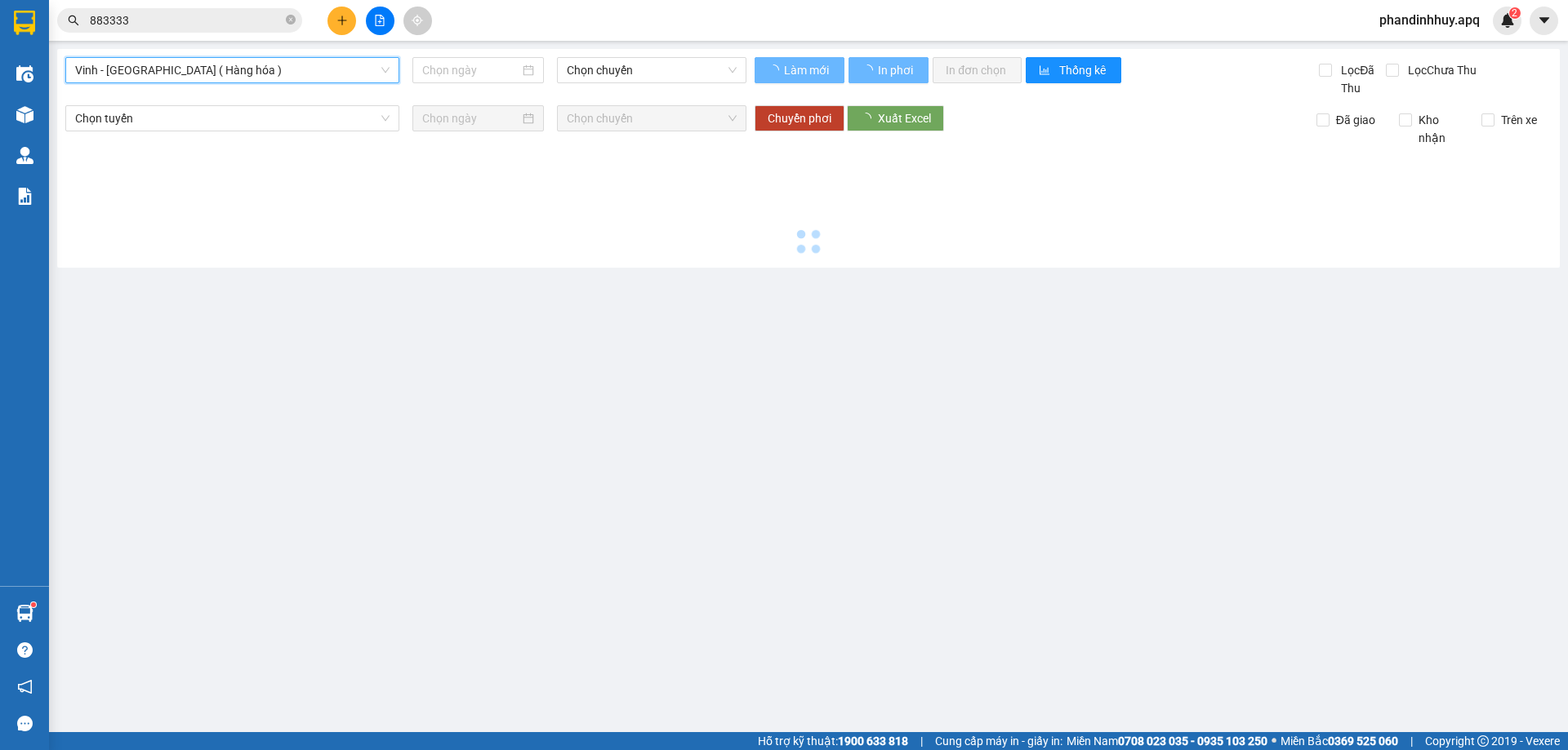
type input "[DATE]"
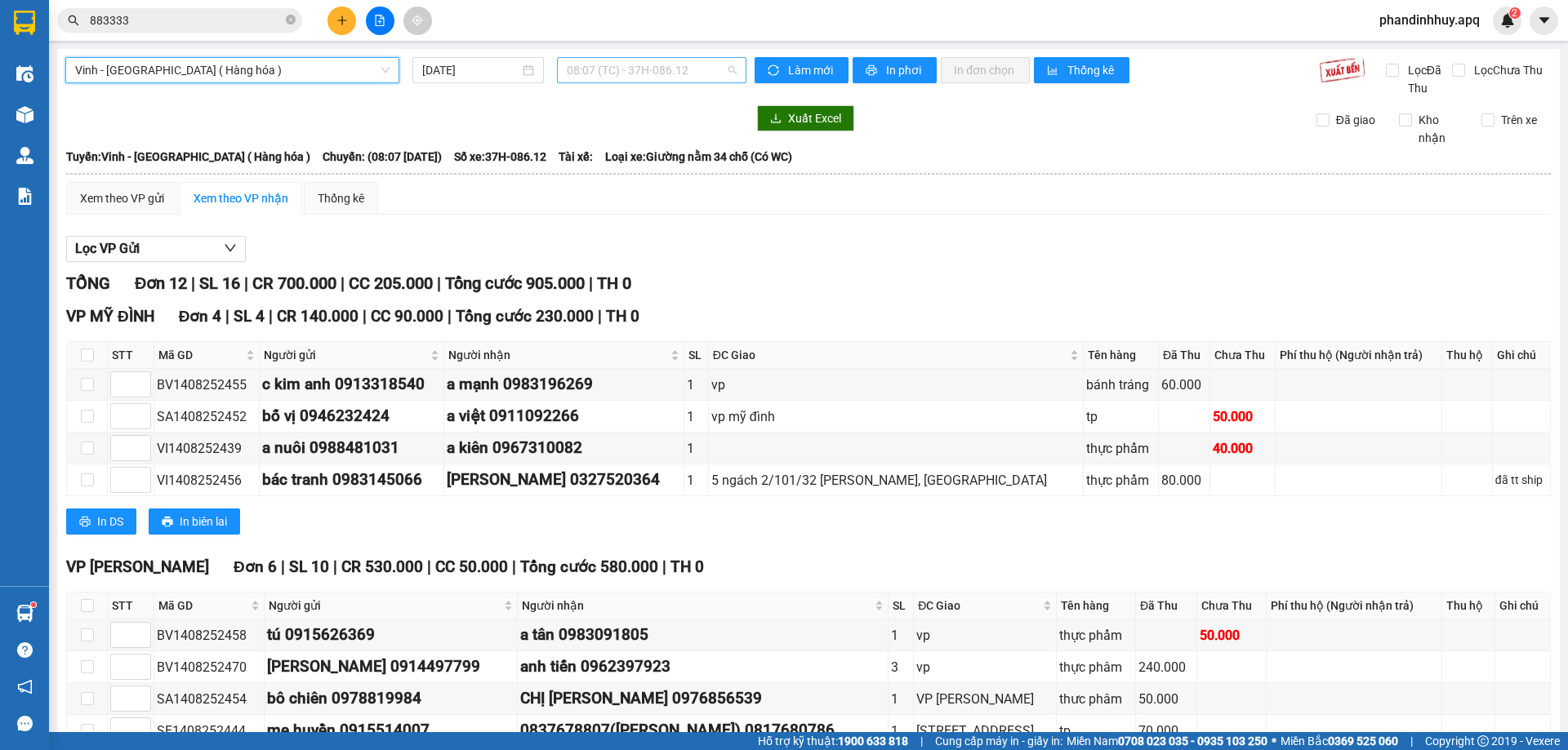
click at [740, 69] on div "08:07 (TC) - 37H-086.12" at bounding box center [652, 70] width 190 height 27
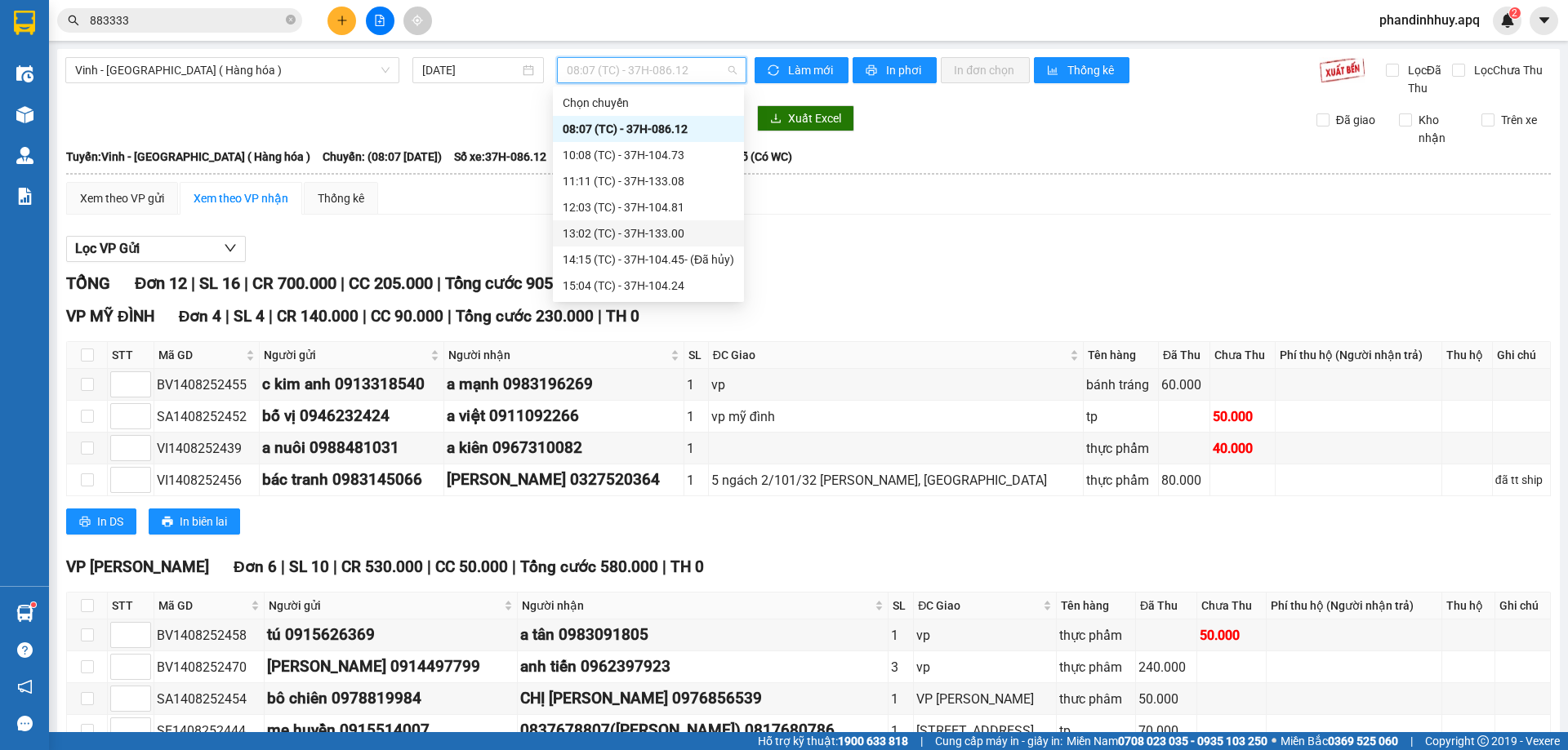
click at [675, 228] on div "13:02 (TC) - 37H-133.00" at bounding box center [649, 234] width 172 height 18
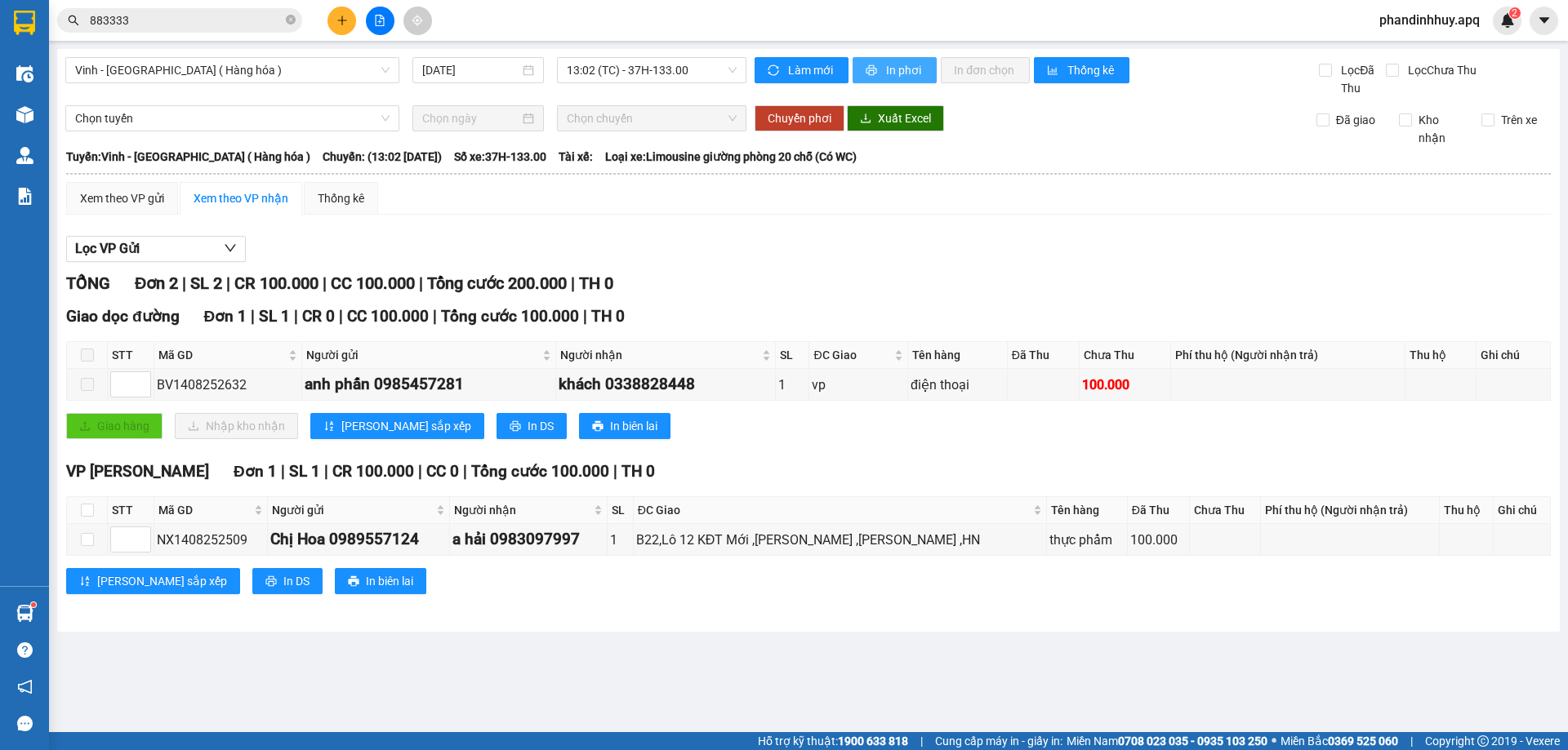
click at [891, 67] on span "In phơi" at bounding box center [905, 70] width 38 height 18
